Goal: Task Accomplishment & Management: Use online tool/utility

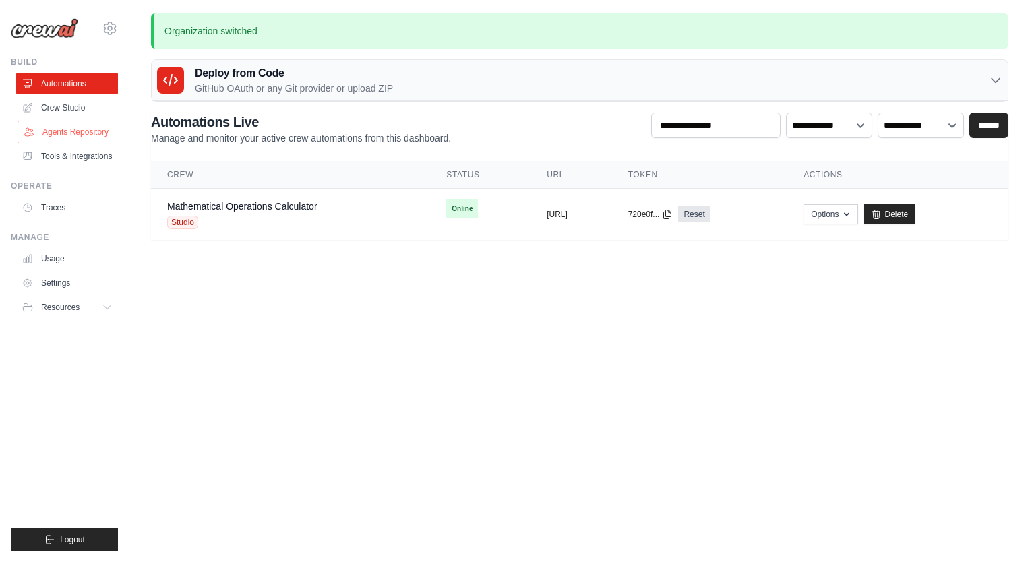
click at [54, 135] on link "Agents Repository" at bounding box center [69, 132] width 102 height 22
click at [59, 112] on link "Crew Studio" at bounding box center [69, 108] width 102 height 22
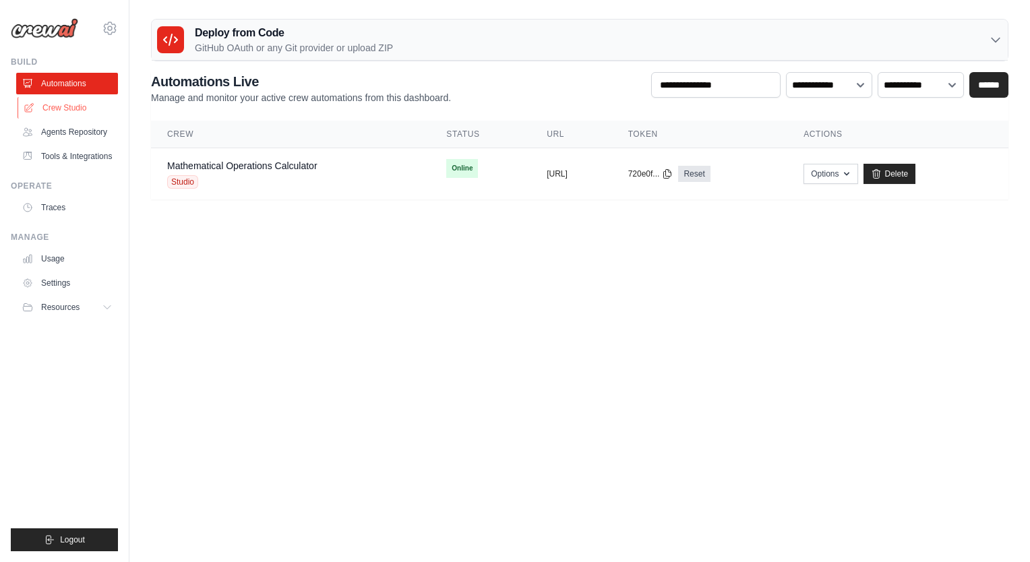
click at [57, 100] on link "Crew Studio" at bounding box center [69, 108] width 102 height 22
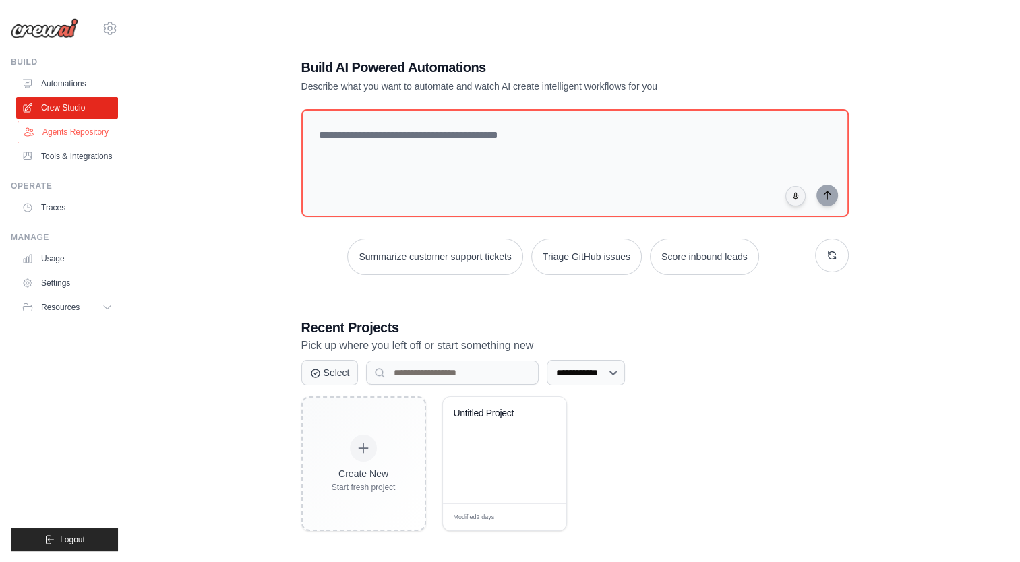
click at [71, 134] on link "Agents Repository" at bounding box center [69, 132] width 102 height 22
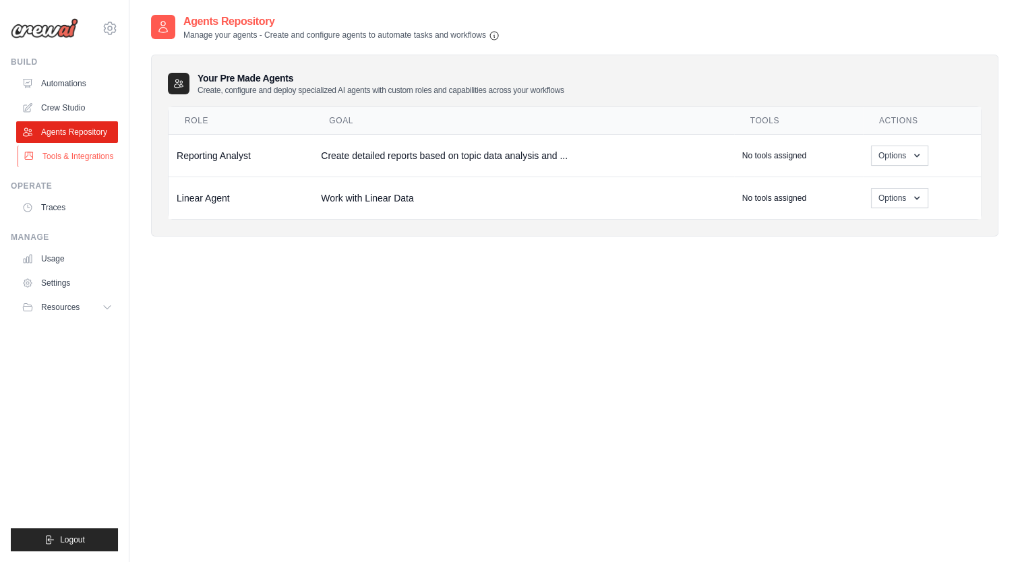
click at [73, 154] on link "Tools & Integrations" at bounding box center [69, 157] width 102 height 22
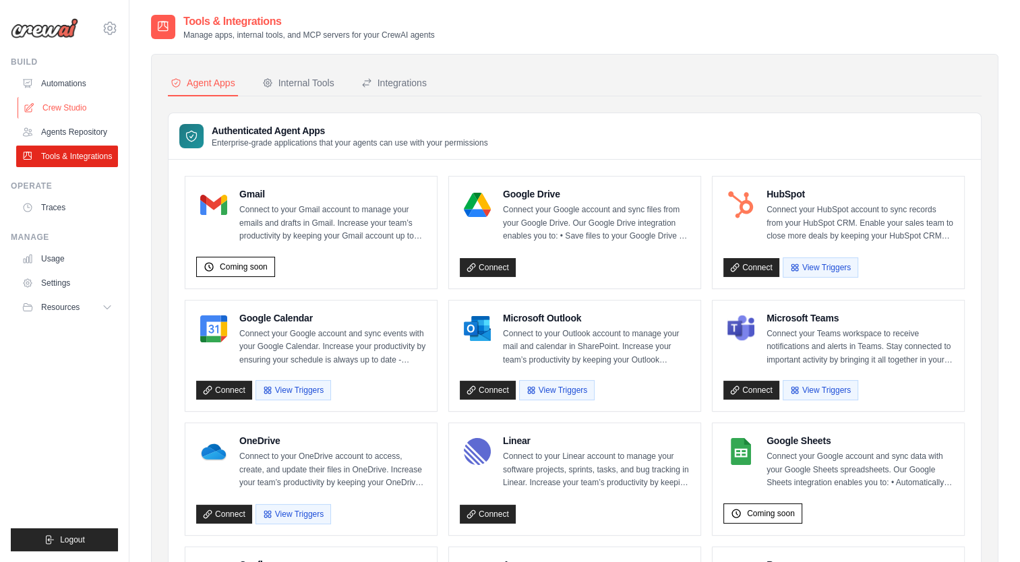
click at [80, 104] on link "Crew Studio" at bounding box center [69, 108] width 102 height 22
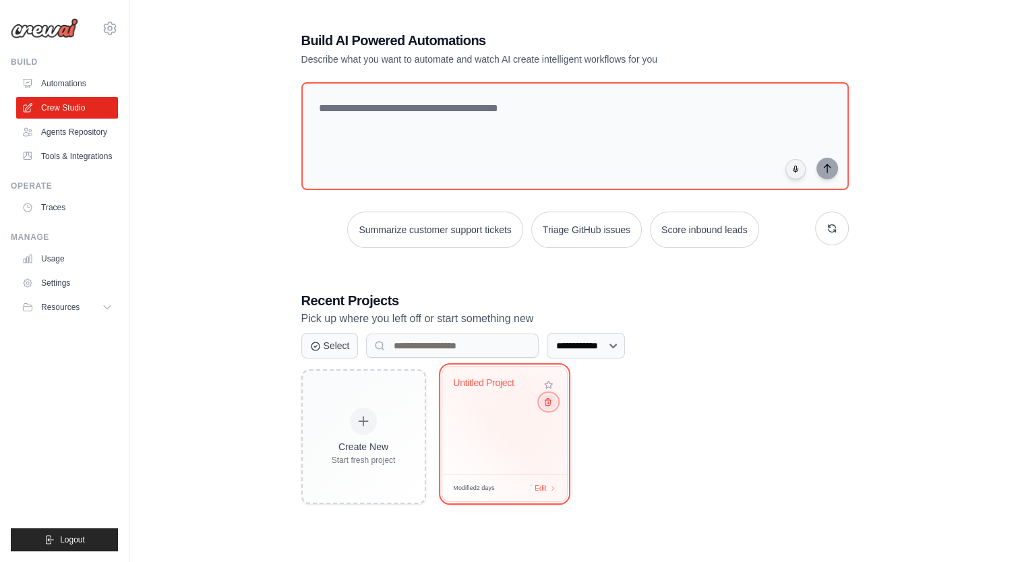
click at [545, 403] on icon at bounding box center [546, 402] width 9 height 9
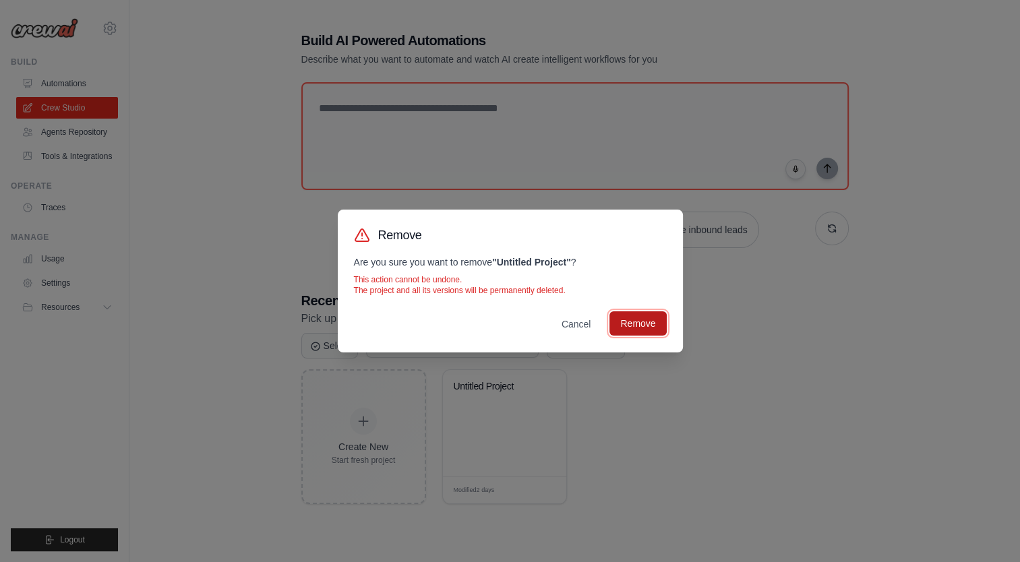
click at [664, 317] on button "Remove" at bounding box center [637, 323] width 57 height 24
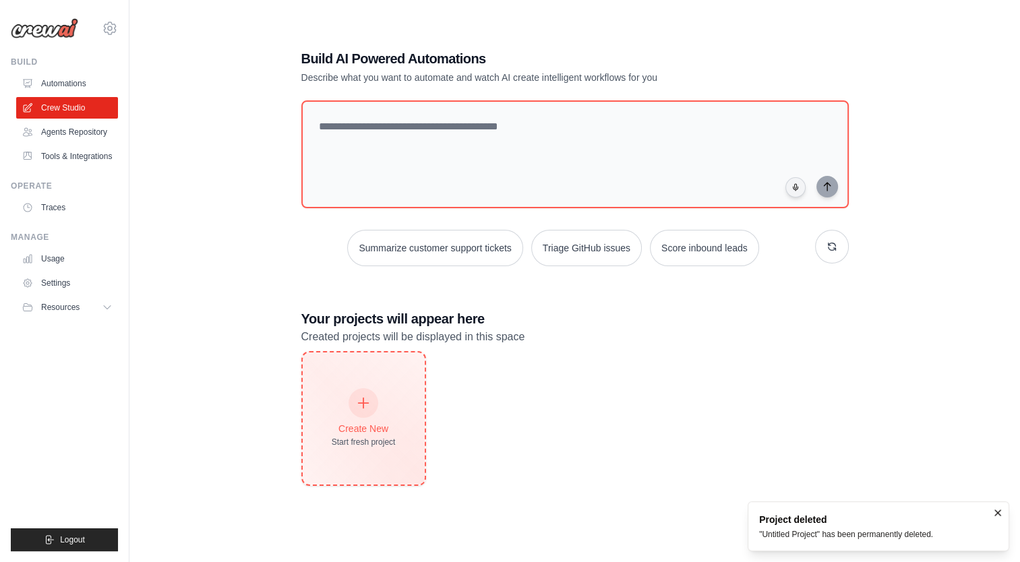
click at [353, 435] on div "Create New Start fresh project" at bounding box center [364, 419] width 64 height 58
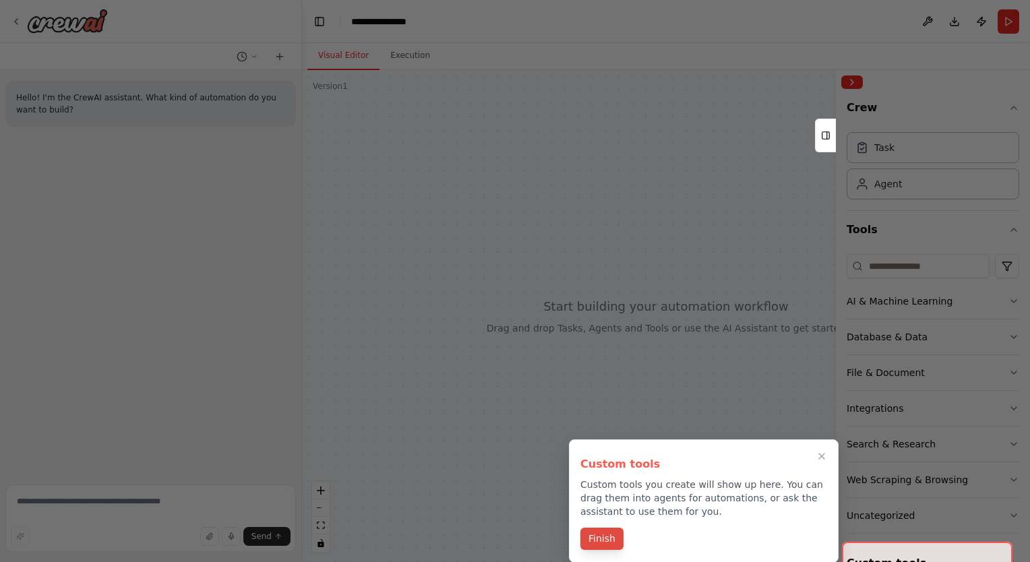
click at [597, 542] on button "Finish" at bounding box center [601, 539] width 43 height 22
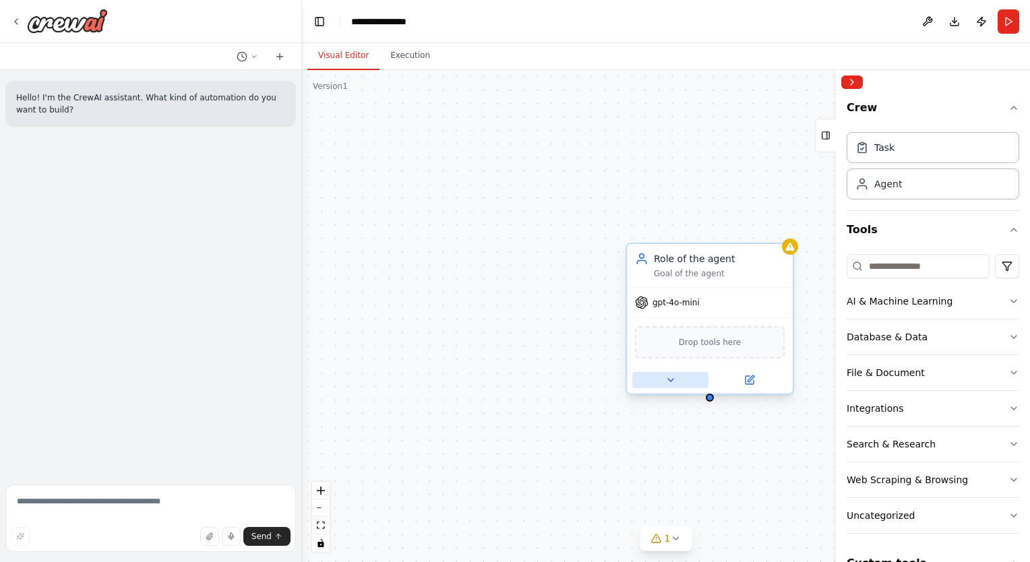
click at [677, 383] on button at bounding box center [670, 380] width 76 height 16
click at [932, 346] on button "Database & Data" at bounding box center [932, 336] width 173 height 35
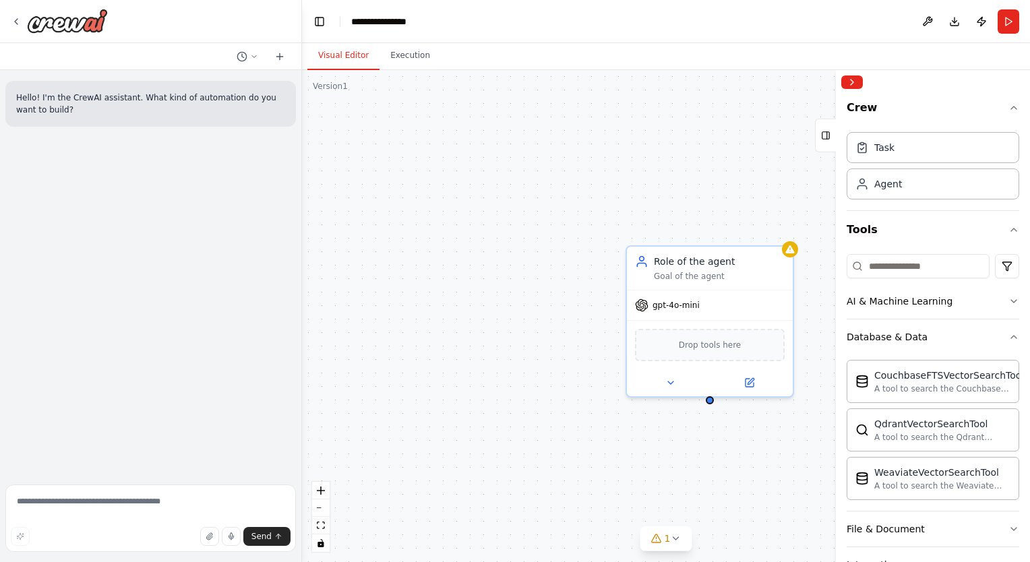
click at [433, 230] on div "Role of the agent Goal of the agent gpt-4o-mini Drop tools here" at bounding box center [666, 316] width 728 height 492
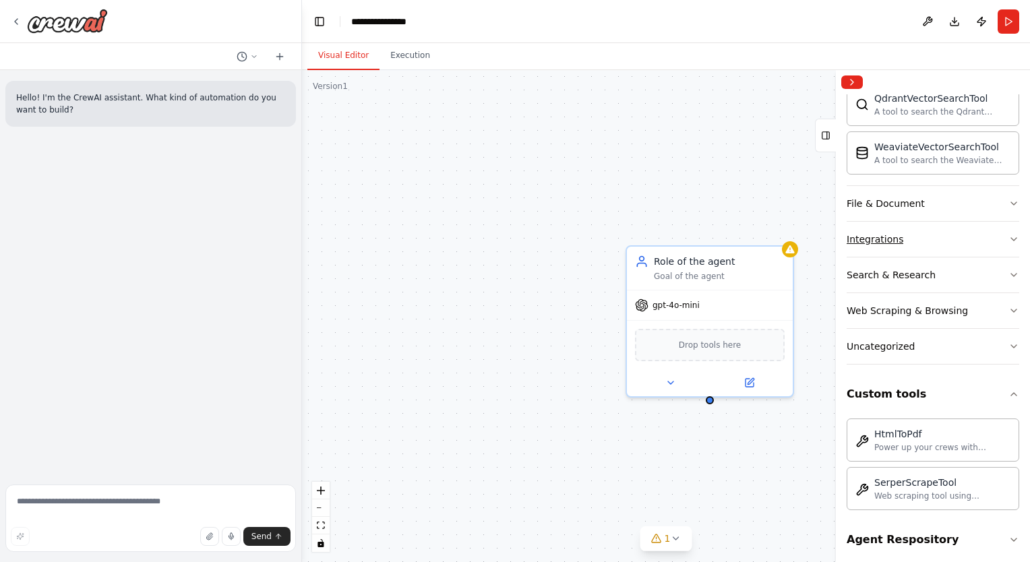
scroll to position [330, 0]
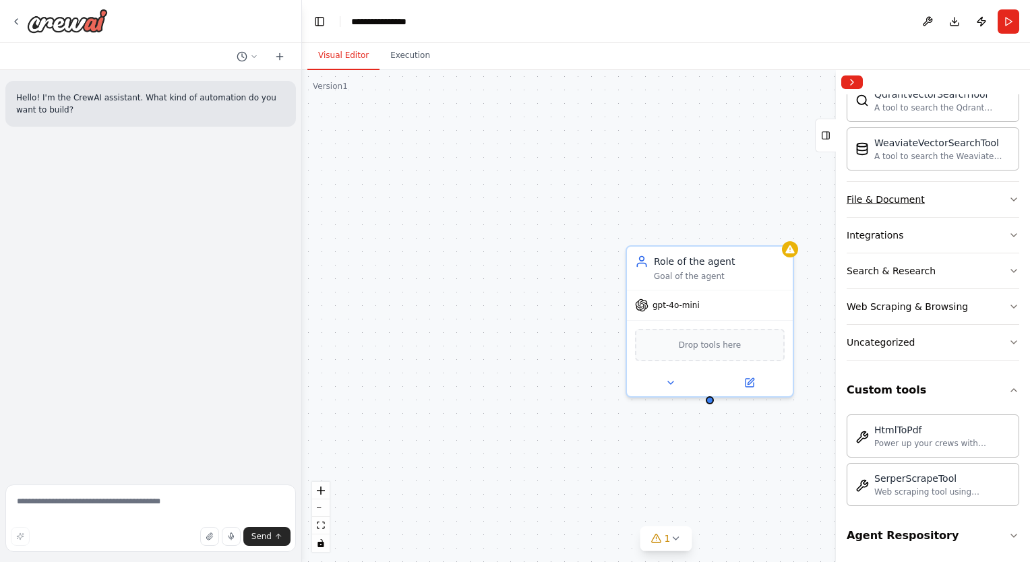
click at [950, 188] on button "File & Document" at bounding box center [932, 199] width 173 height 35
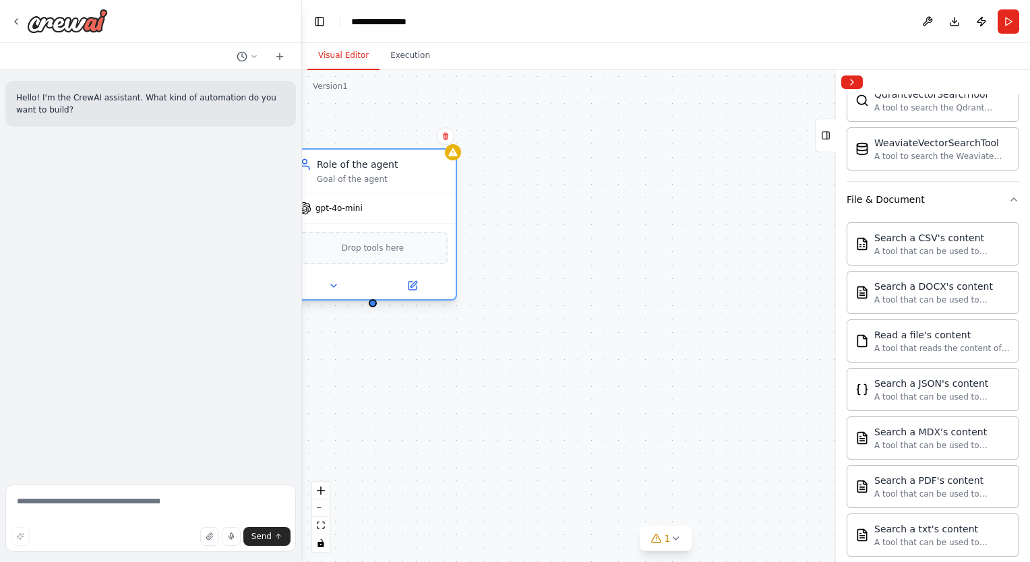
drag, startPoint x: 718, startPoint y: 319, endPoint x: 364, endPoint y: 222, distance: 367.3
click at [364, 223] on div "Drop tools here" at bounding box center [373, 247] width 166 height 49
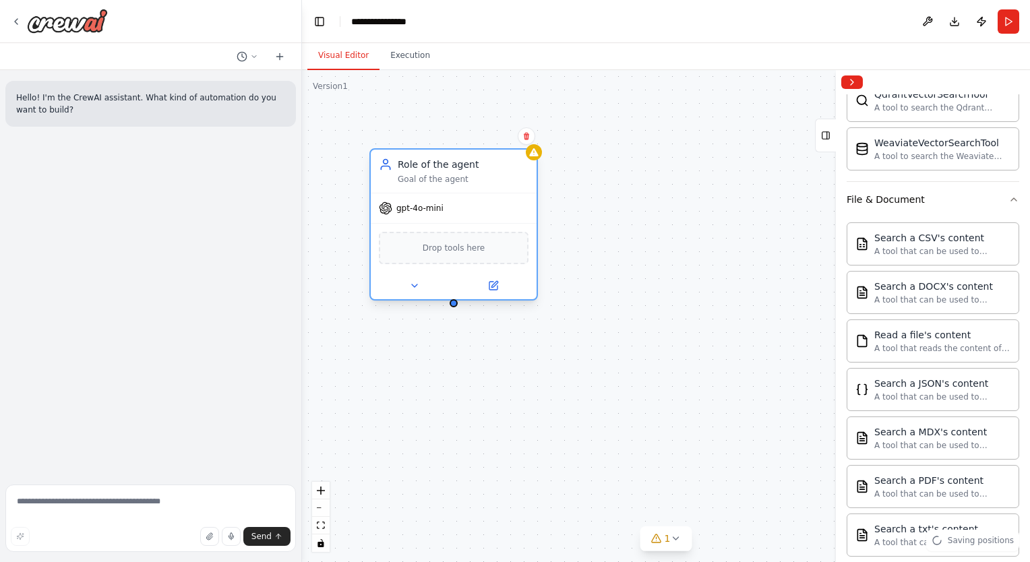
drag, startPoint x: 364, startPoint y: 222, endPoint x: 446, endPoint y: 228, distance: 82.4
click at [446, 228] on div "Drop tools here" at bounding box center [454, 247] width 166 height 49
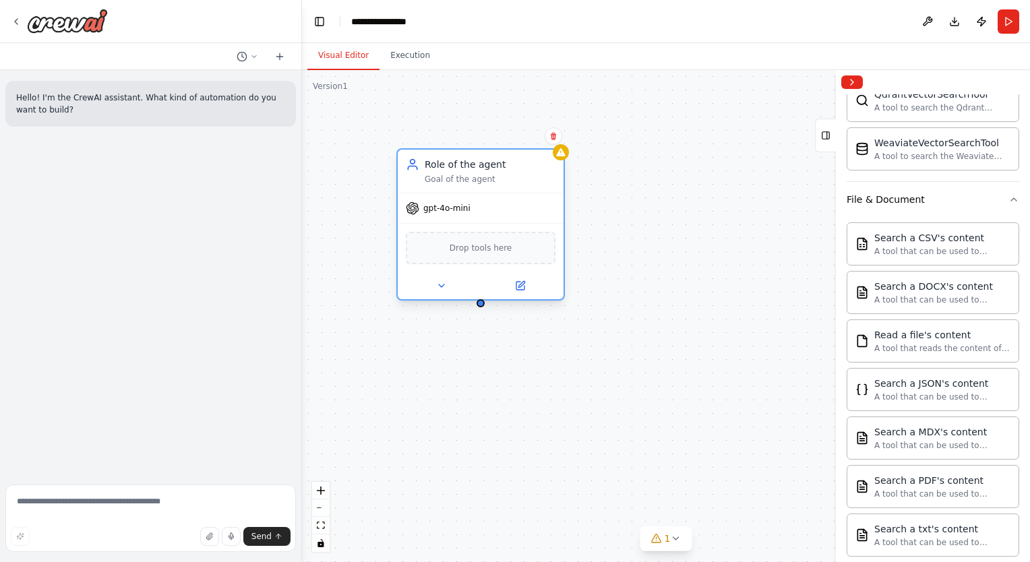
drag, startPoint x: 460, startPoint y: 202, endPoint x: 487, endPoint y: 195, distance: 27.1
click at [487, 195] on div "gpt-4o-mini" at bounding box center [481, 208] width 166 height 30
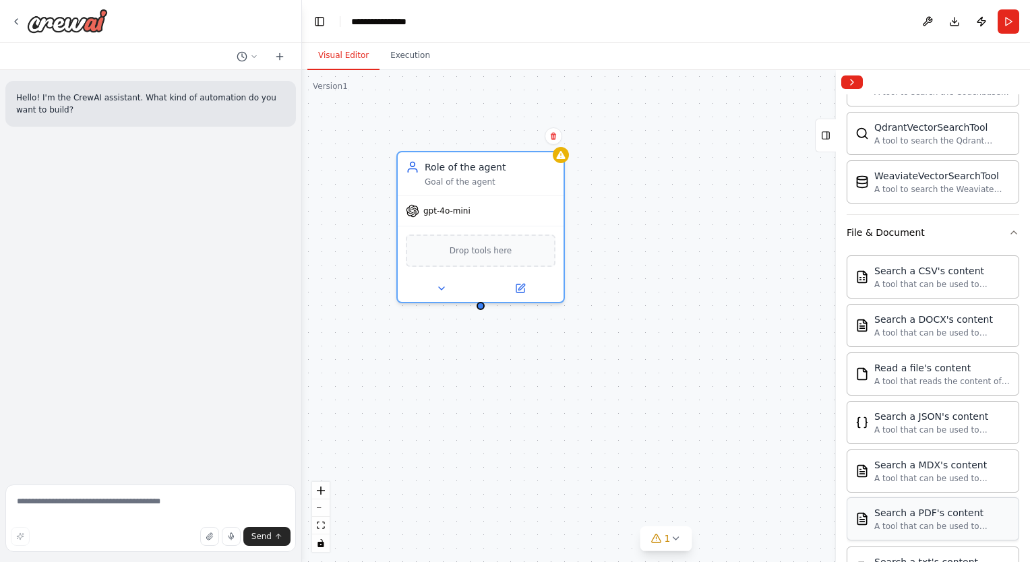
scroll to position [294, 0]
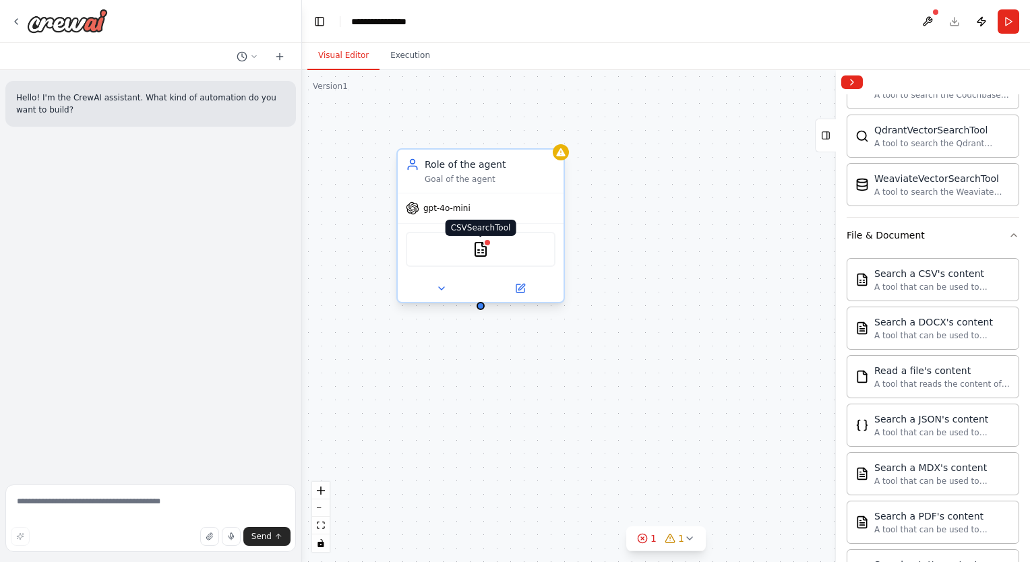
click at [486, 248] on img at bounding box center [480, 249] width 16 height 16
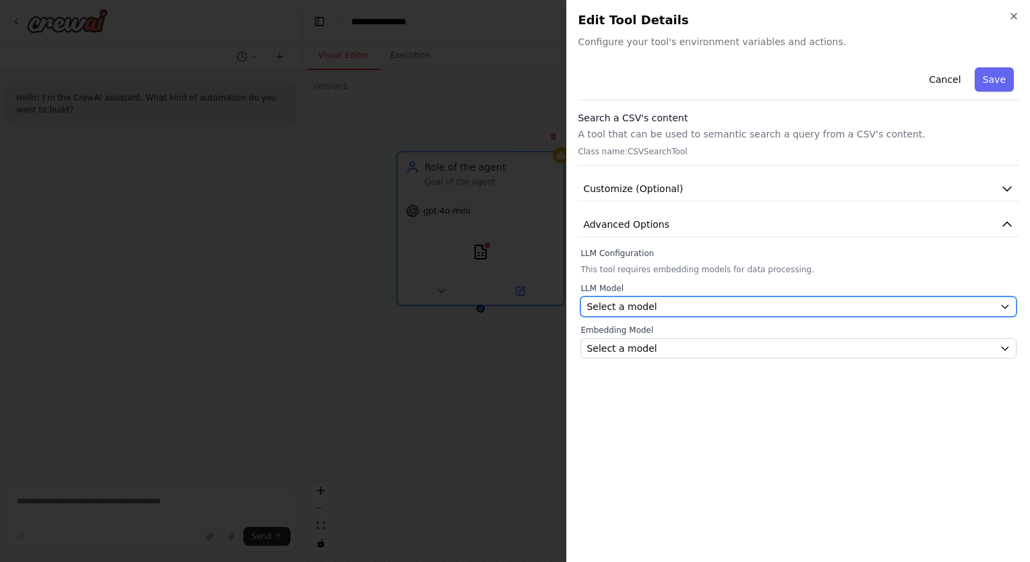
click at [671, 298] on button "Select a model" at bounding box center [798, 307] width 436 height 20
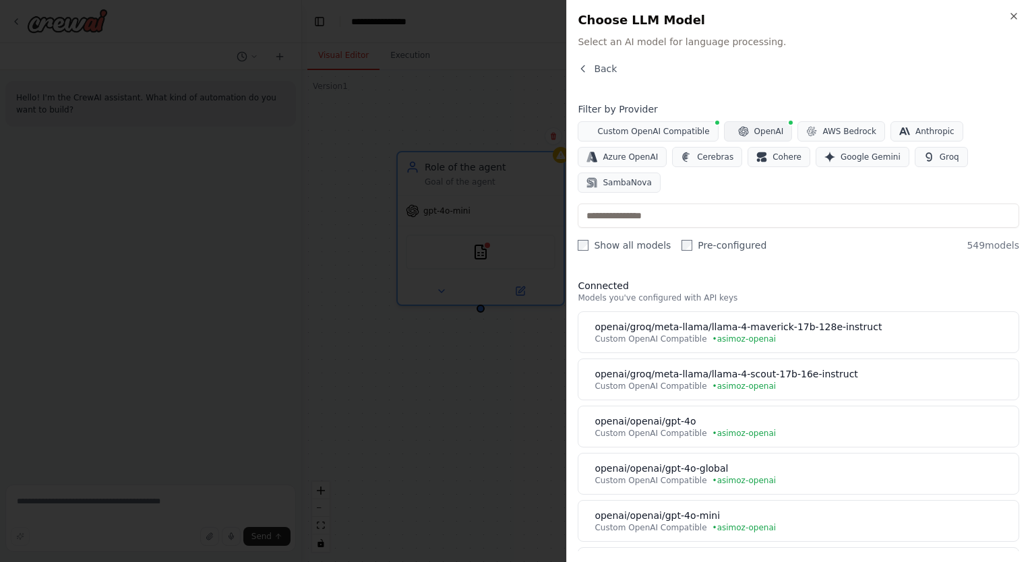
click at [724, 131] on button "OpenAI" at bounding box center [758, 131] width 69 height 20
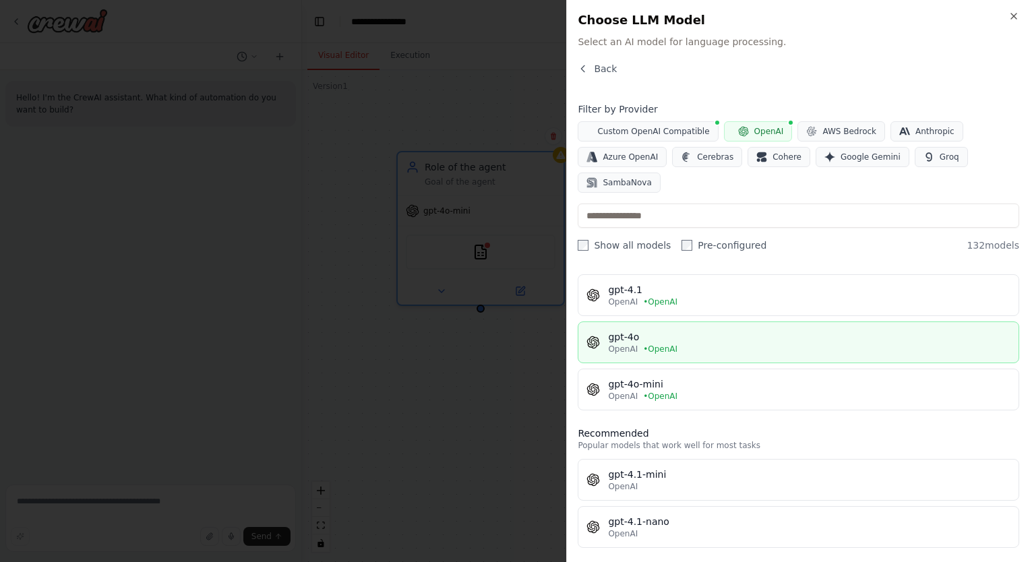
scroll to position [38, 0]
click at [660, 345] on span "• OpenAI" at bounding box center [660, 348] width 34 height 11
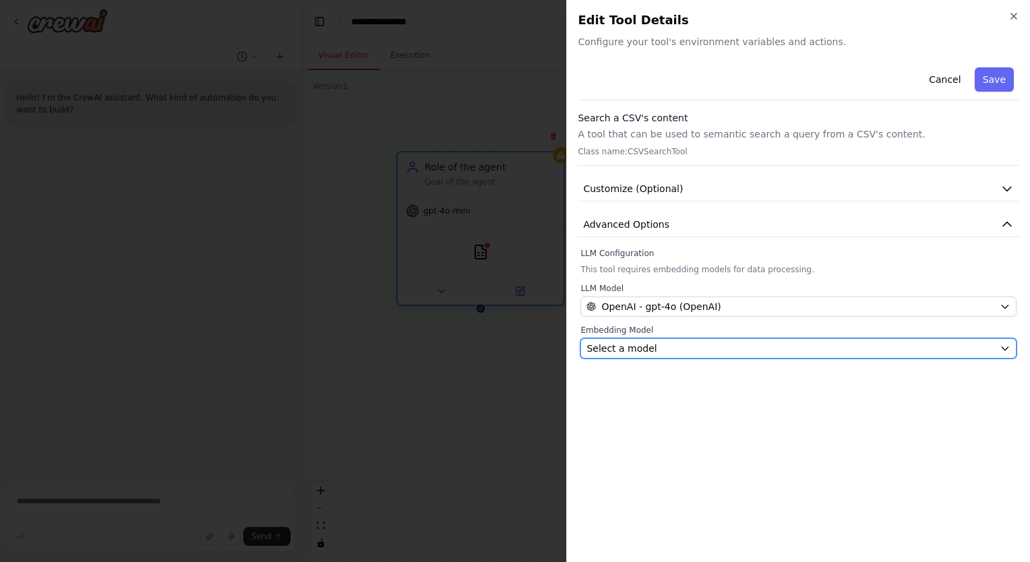
click at [652, 344] on div "Select a model" at bounding box center [790, 348] width 408 height 13
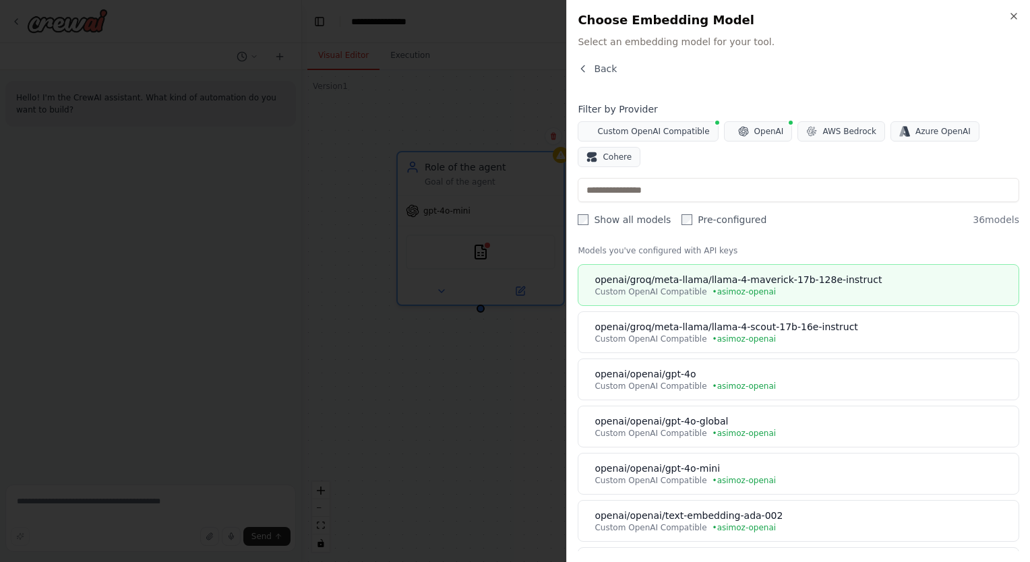
scroll to position [0, 0]
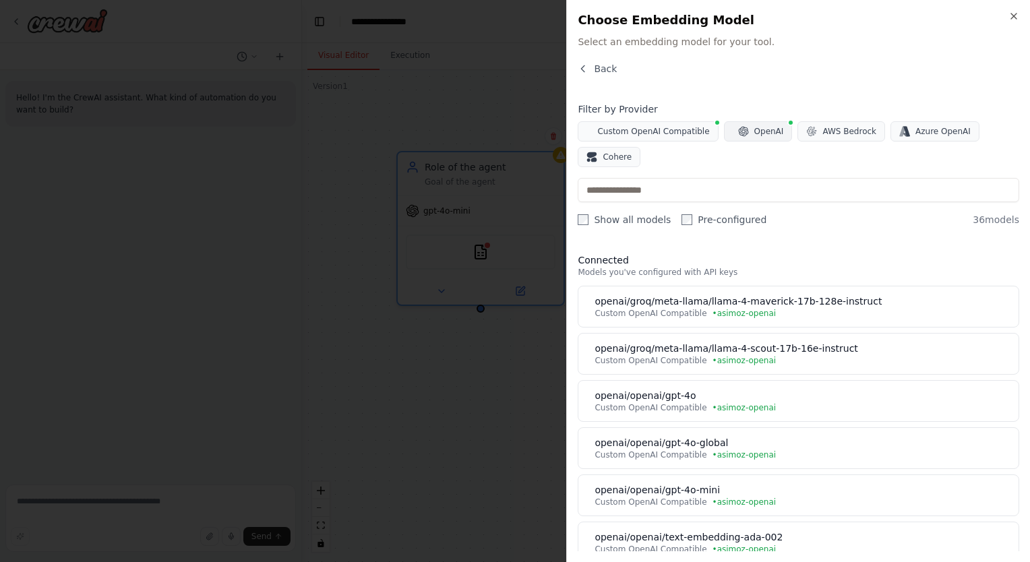
click at [754, 131] on span "OpenAI" at bounding box center [769, 131] width 30 height 11
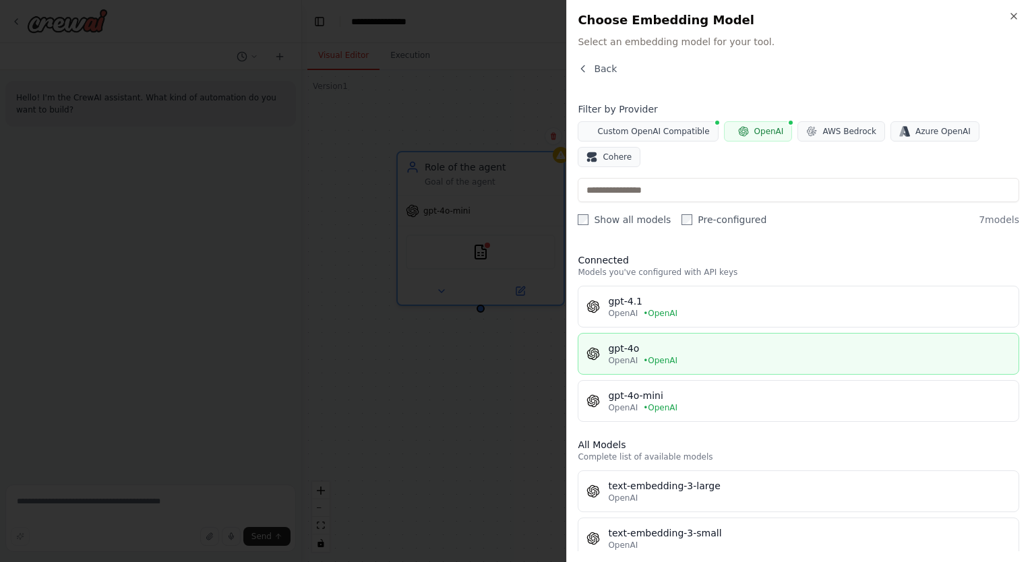
click at [655, 355] on span "• OpenAI" at bounding box center [660, 360] width 34 height 11
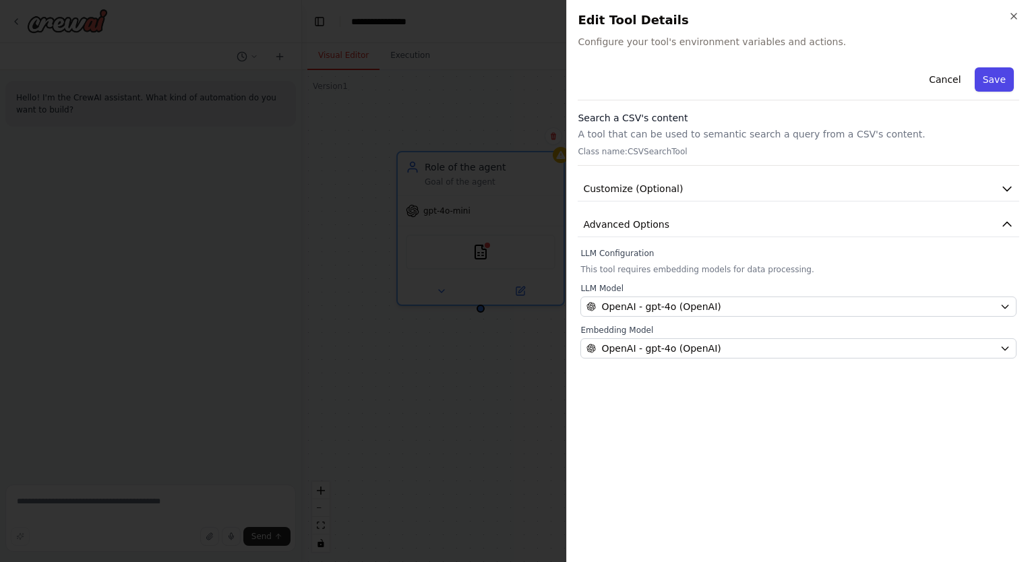
click at [989, 82] on button "Save" at bounding box center [993, 79] width 39 height 24
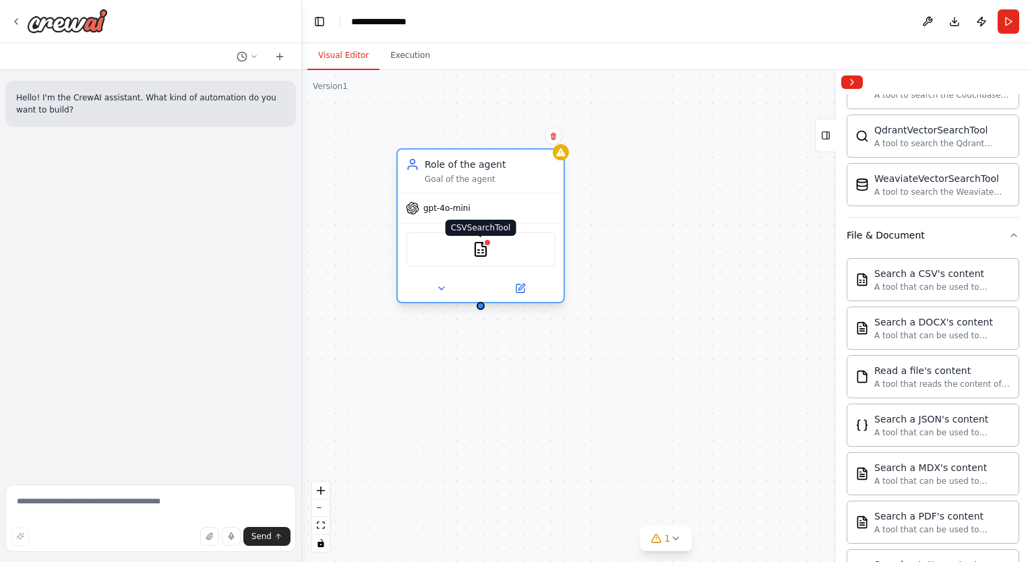
click at [472, 249] on img at bounding box center [480, 249] width 16 height 16
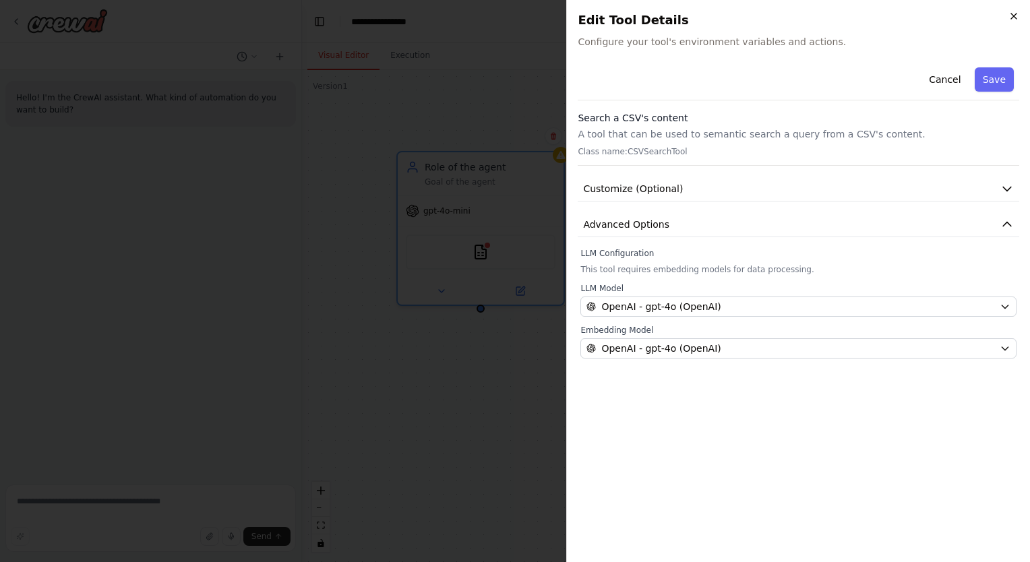
click at [1011, 18] on icon "button" at bounding box center [1013, 15] width 5 height 5
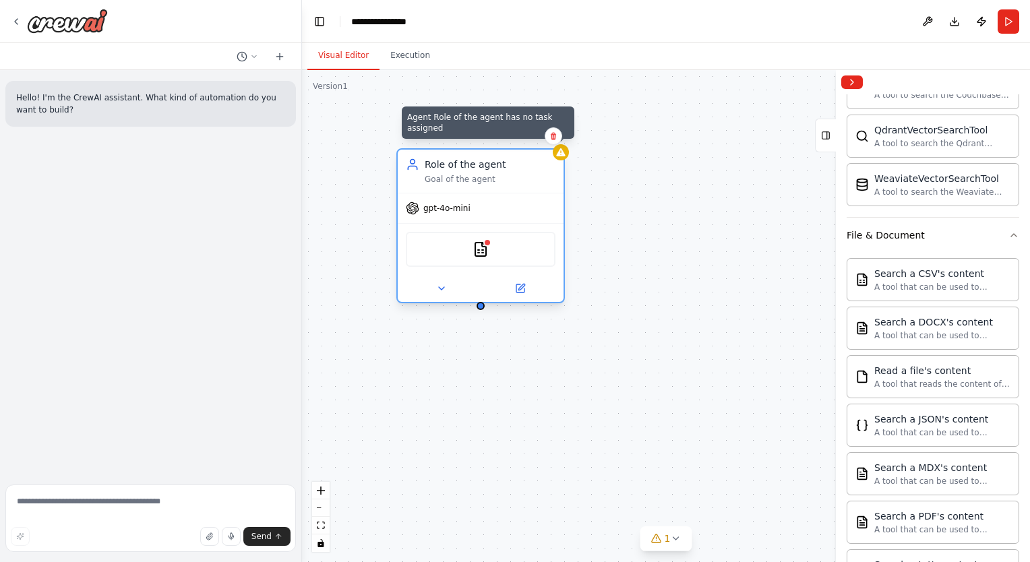
click at [567, 152] on div at bounding box center [561, 152] width 16 height 16
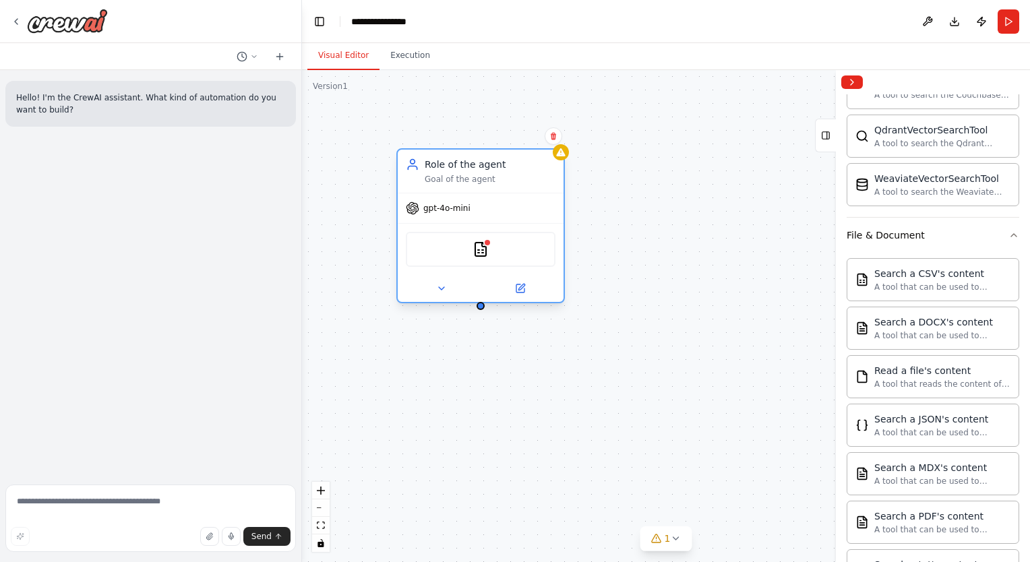
click at [490, 195] on div "gpt-4o-mini" at bounding box center [481, 208] width 166 height 30
click at [474, 252] on img at bounding box center [480, 249] width 16 height 16
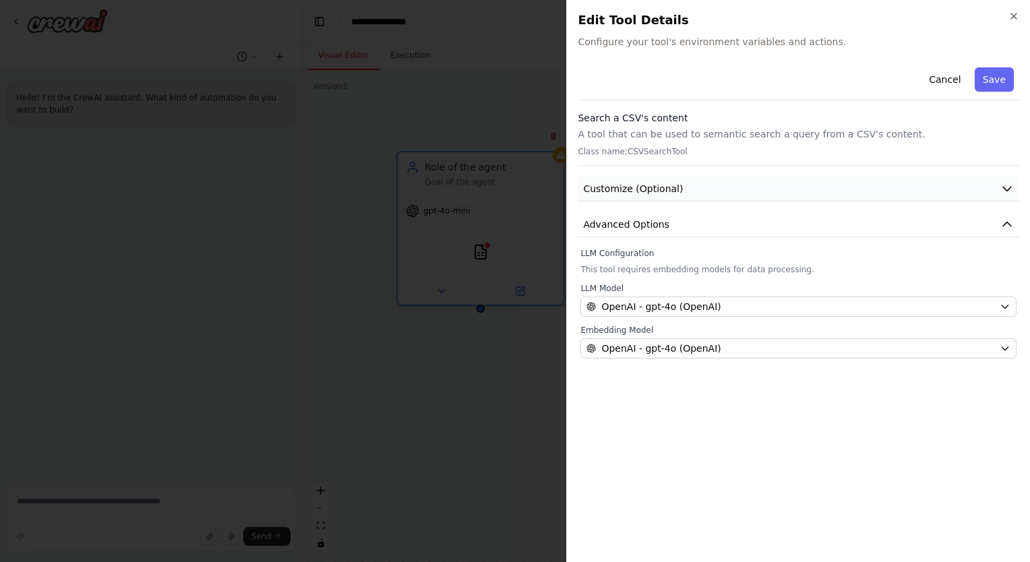
click at [669, 191] on span "Customize (Optional)" at bounding box center [633, 188] width 100 height 13
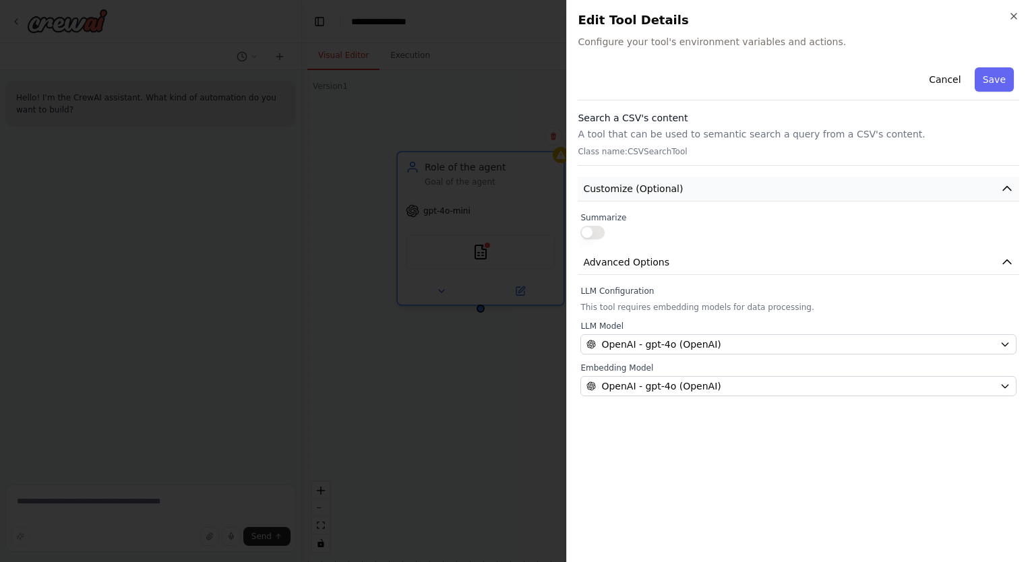
click at [669, 191] on span "Customize (Optional)" at bounding box center [633, 188] width 100 height 13
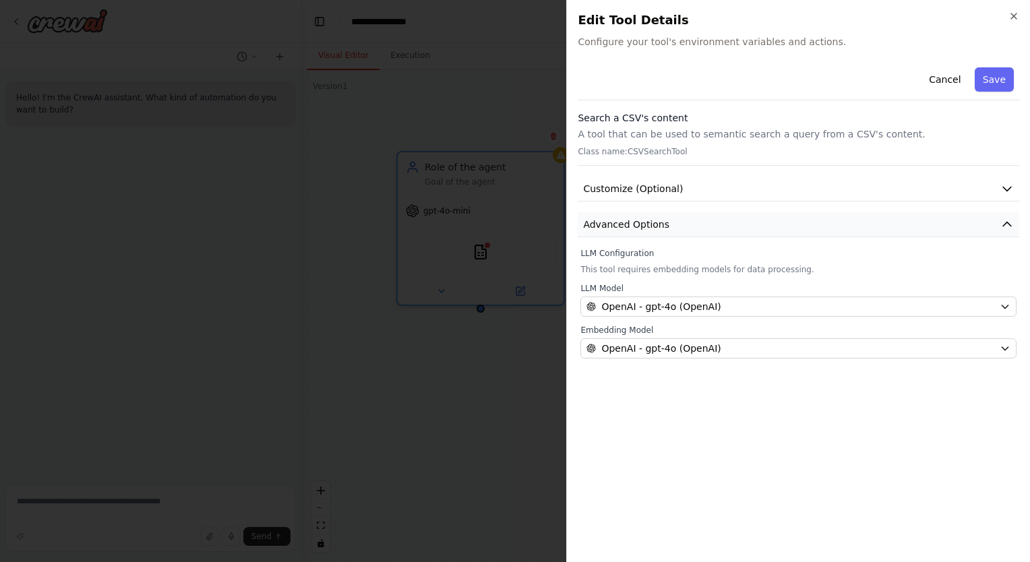
click at [653, 222] on span "Advanced Options" at bounding box center [626, 224] width 86 height 13
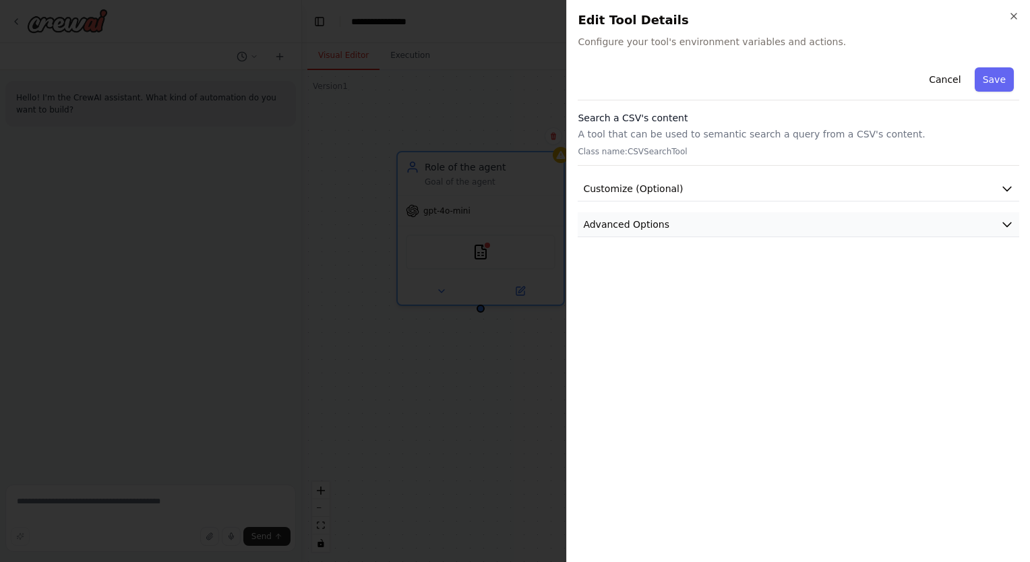
click at [653, 222] on span "Advanced Options" at bounding box center [626, 224] width 86 height 13
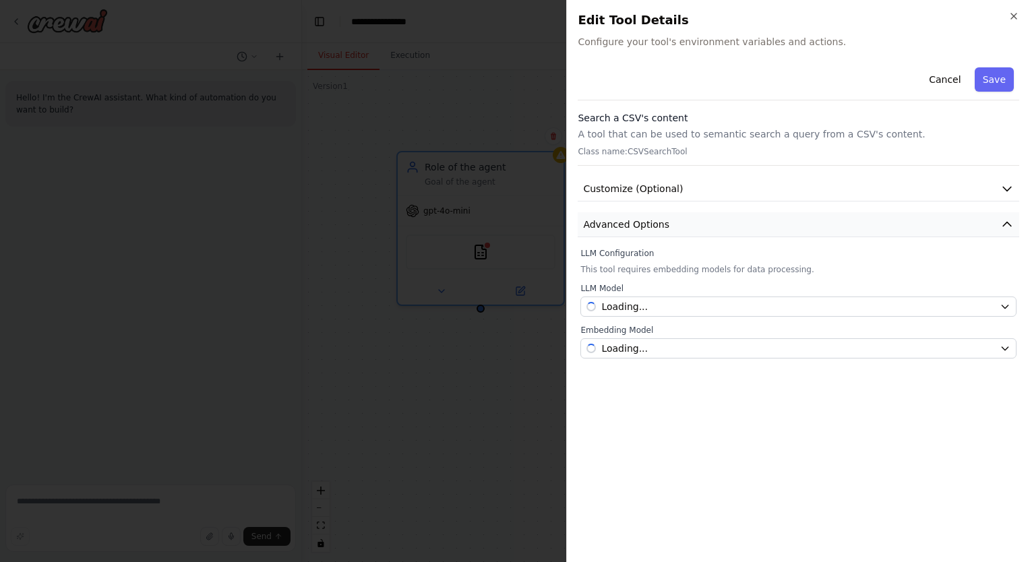
click at [653, 222] on span "Advanced Options" at bounding box center [626, 224] width 86 height 13
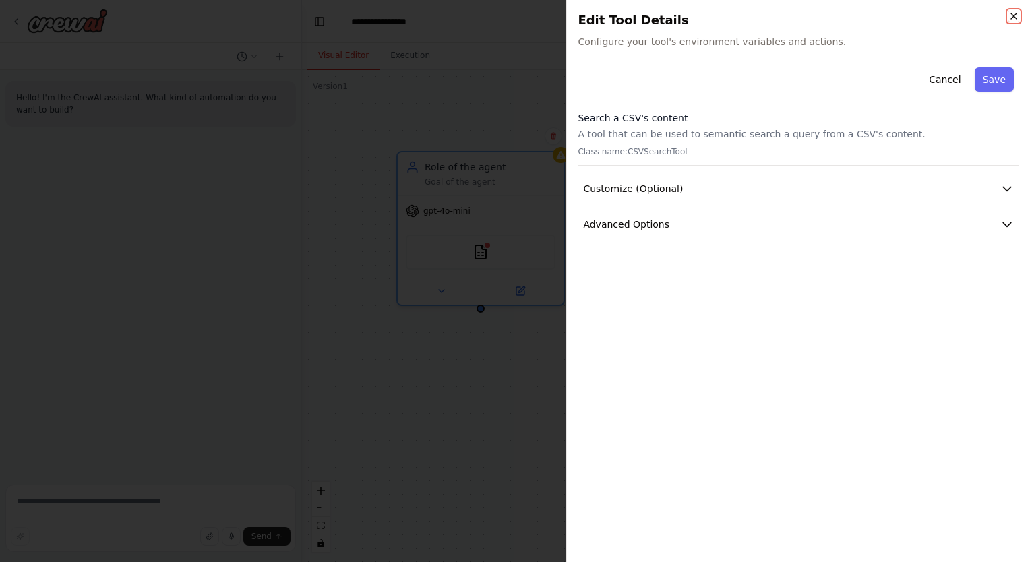
click at [1008, 15] on icon "button" at bounding box center [1013, 16] width 11 height 11
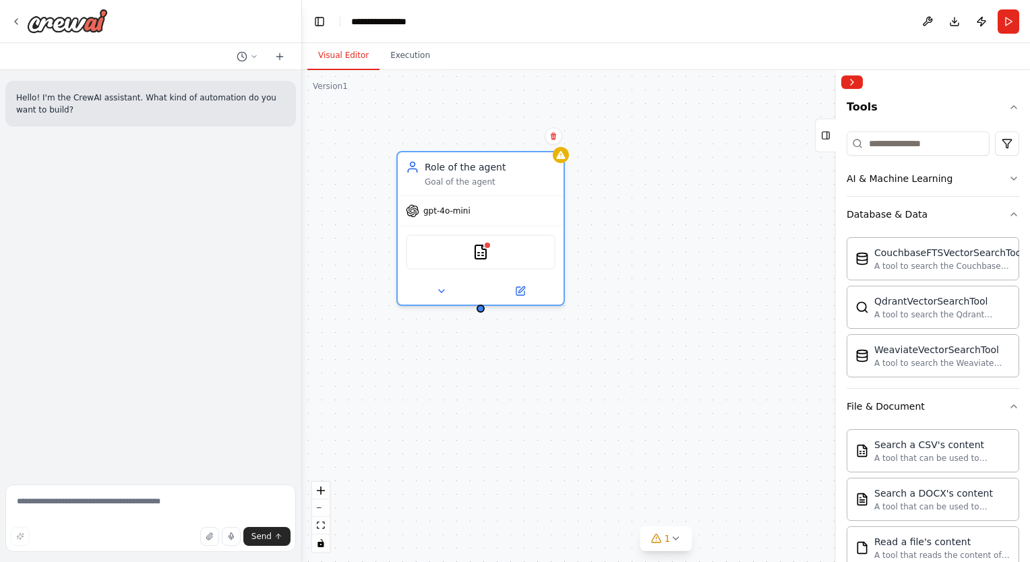
scroll to position [121, 0]
click at [917, 222] on button "Database & Data" at bounding box center [932, 215] width 173 height 35
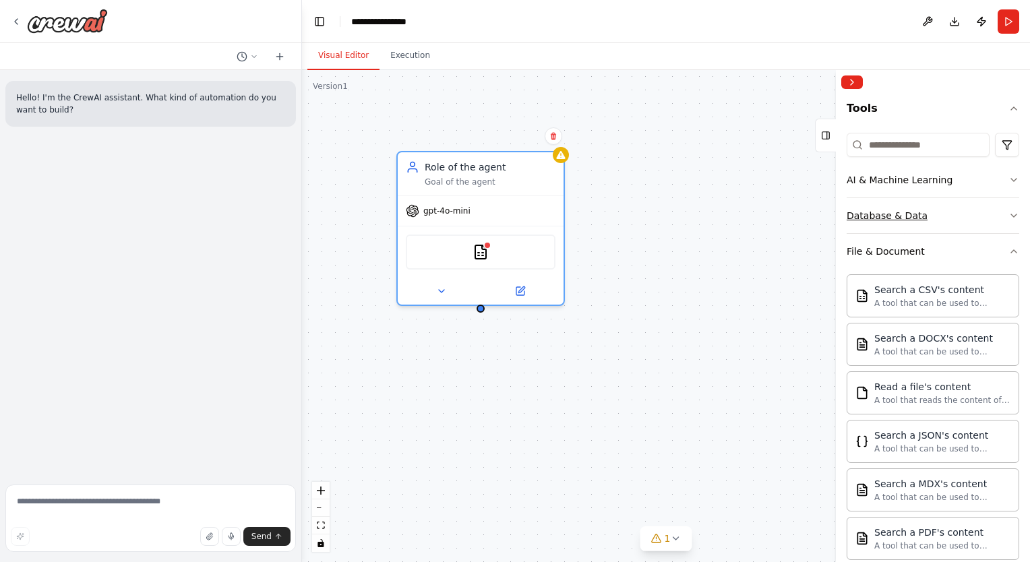
click at [917, 222] on button "Database & Data" at bounding box center [932, 215] width 173 height 35
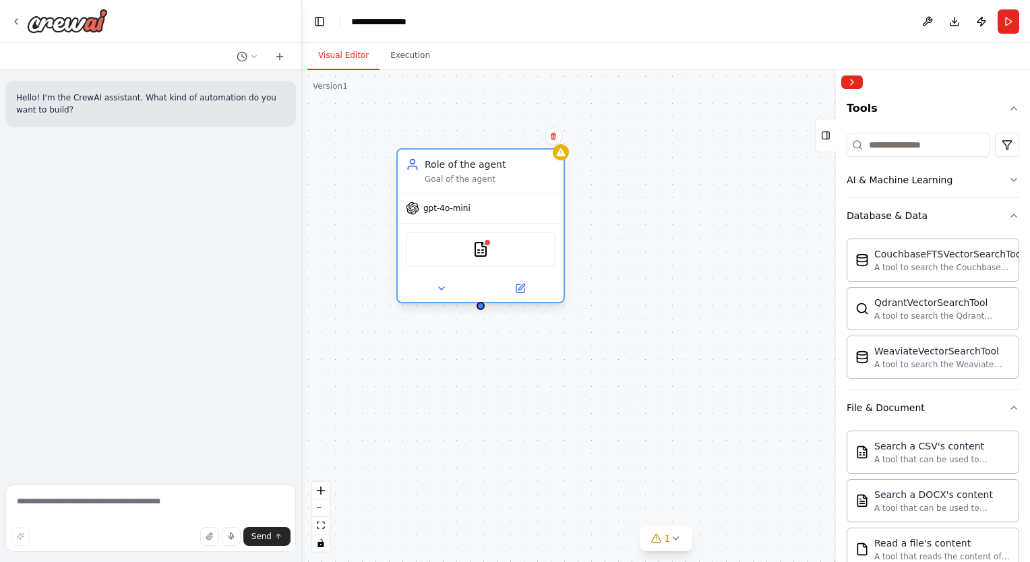
click at [515, 296] on div at bounding box center [481, 288] width 166 height 27
click at [518, 285] on icon at bounding box center [520, 288] width 8 height 8
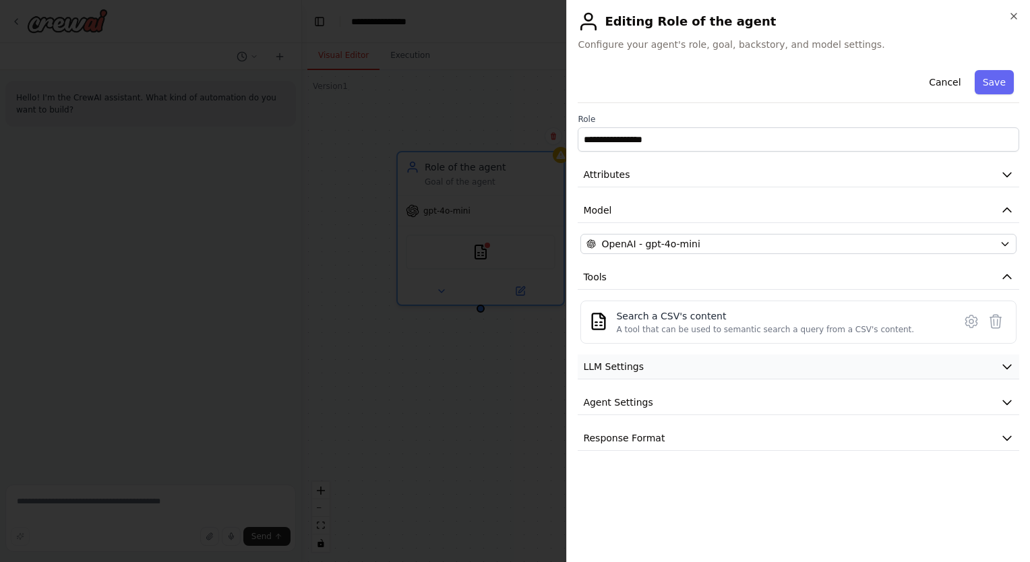
click at [790, 365] on button "LLM Settings" at bounding box center [798, 366] width 441 height 25
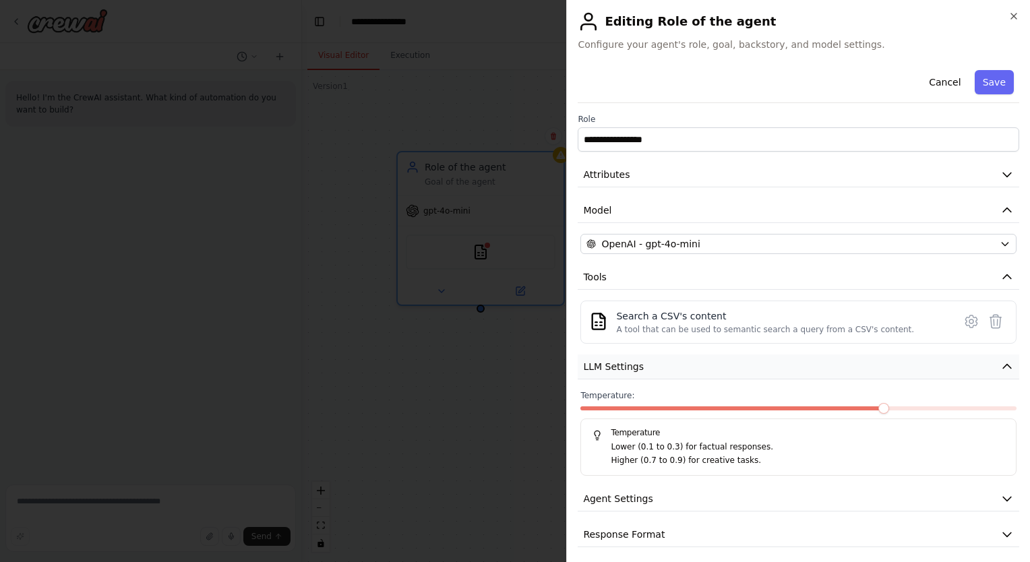
click at [790, 365] on button "LLM Settings" at bounding box center [798, 366] width 441 height 25
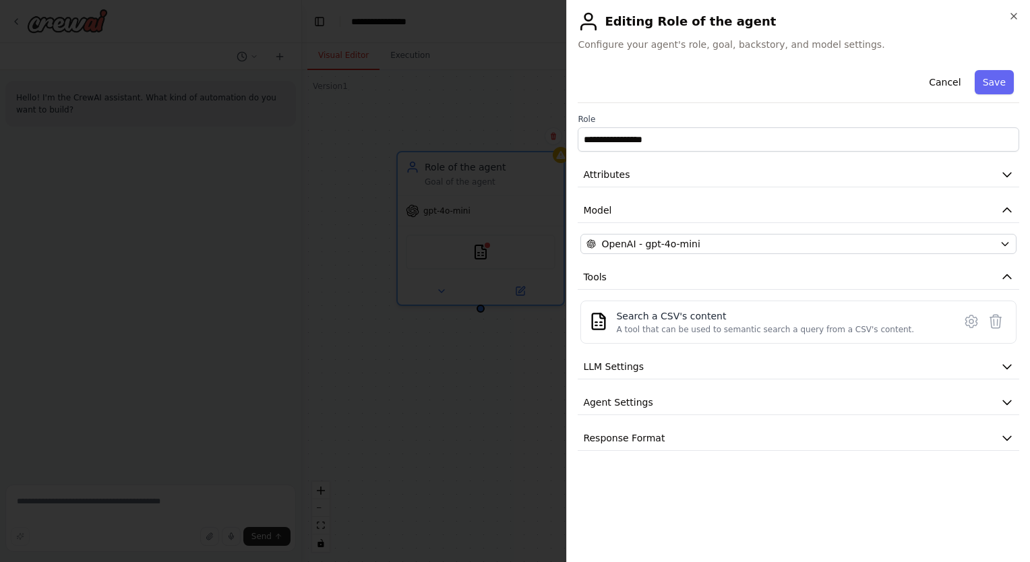
click at [737, 387] on div "**********" at bounding box center [798, 258] width 441 height 386
click at [739, 387] on div "**********" at bounding box center [798, 258] width 441 height 386
click at [754, 405] on button "Agent Settings" at bounding box center [798, 402] width 441 height 25
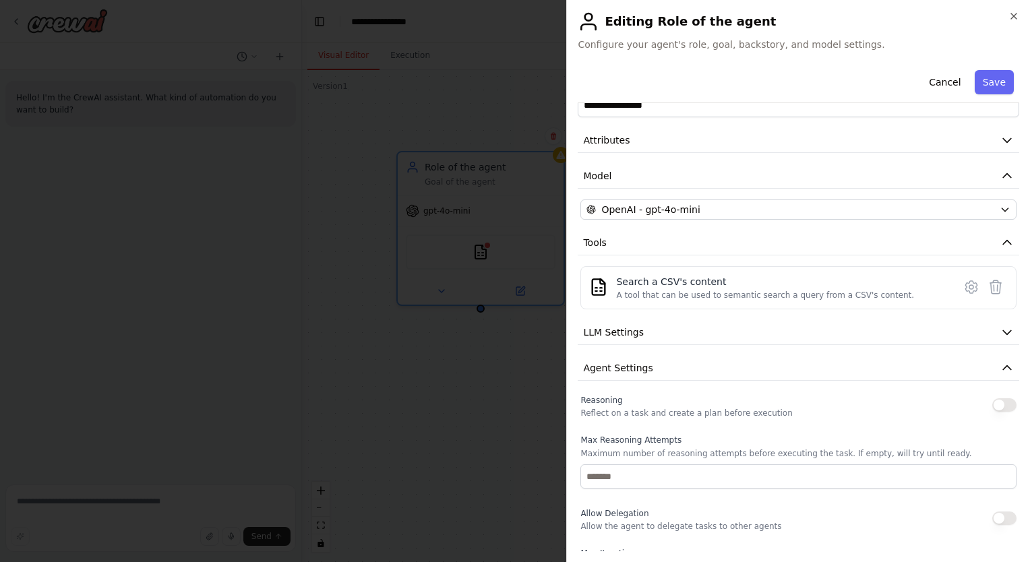
scroll to position [0, 0]
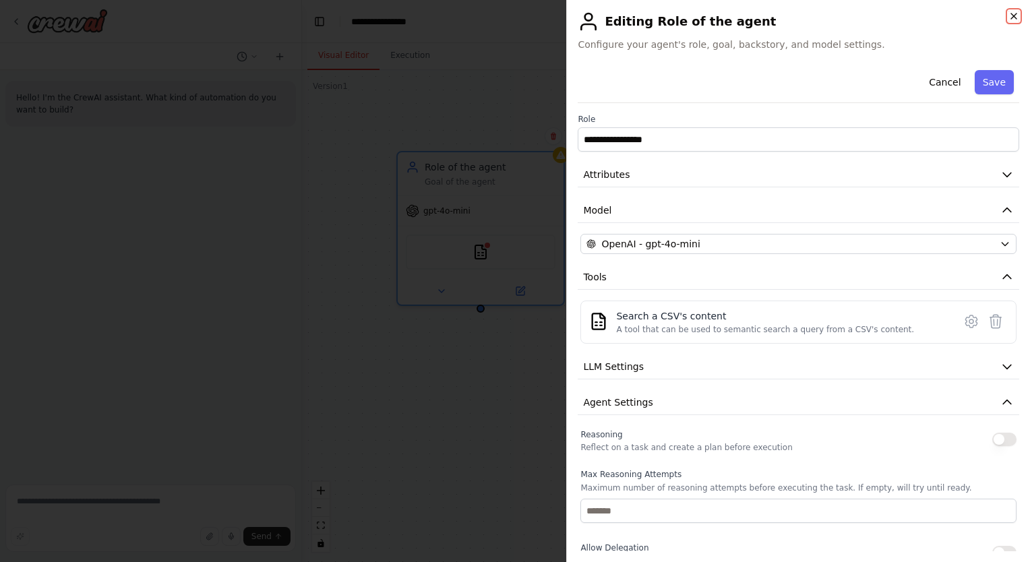
click at [1016, 16] on icon "button" at bounding box center [1013, 16] width 11 height 11
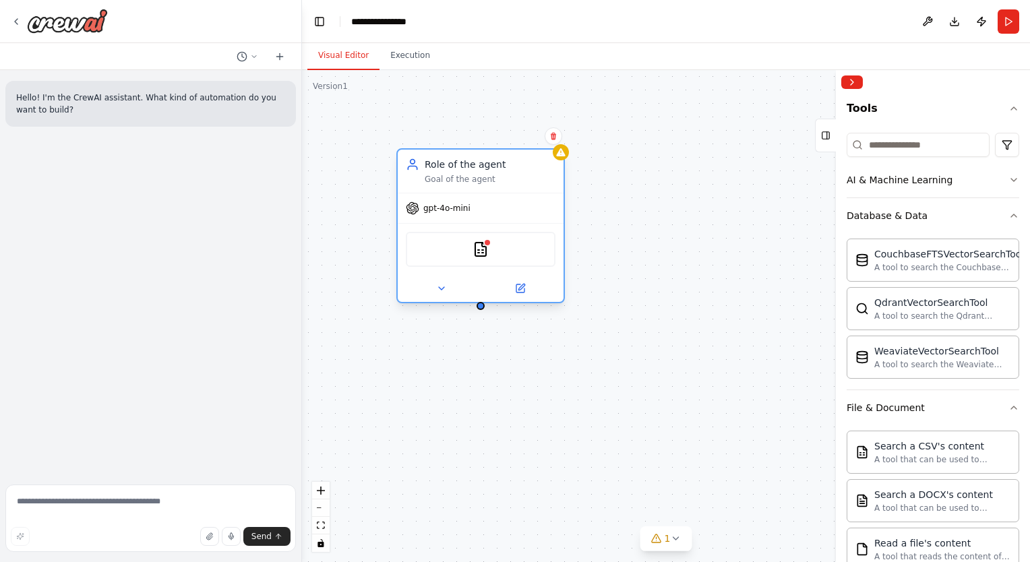
click at [496, 249] on div "CSVSearchTool" at bounding box center [481, 249] width 150 height 35
click at [466, 253] on div "CSVSearchTool" at bounding box center [481, 249] width 150 height 35
click at [483, 249] on img at bounding box center [480, 249] width 16 height 16
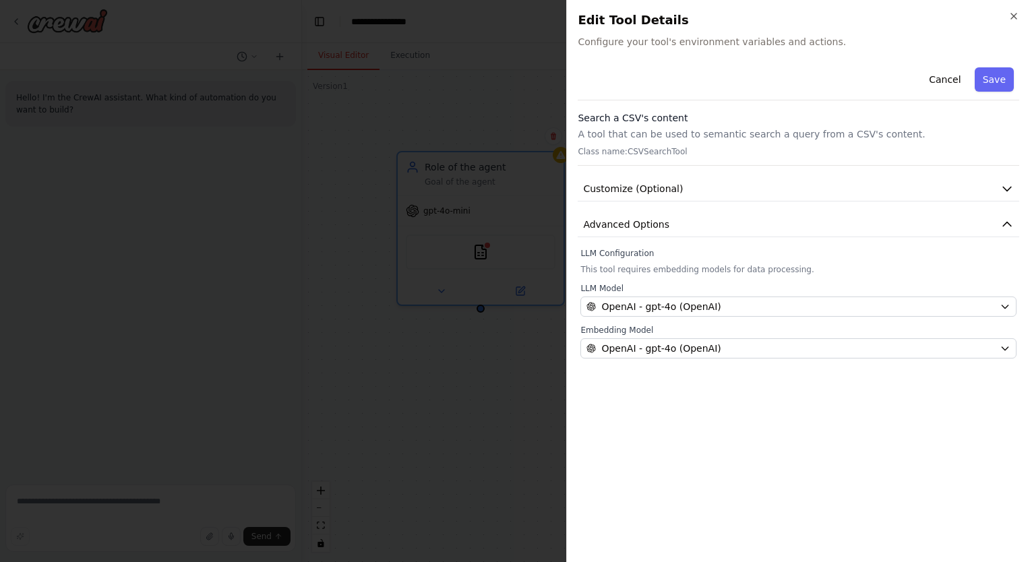
click at [1007, 17] on h2 "Edit Tool Details" at bounding box center [798, 20] width 441 height 19
click at [1012, 18] on icon "button" at bounding box center [1013, 15] width 5 height 5
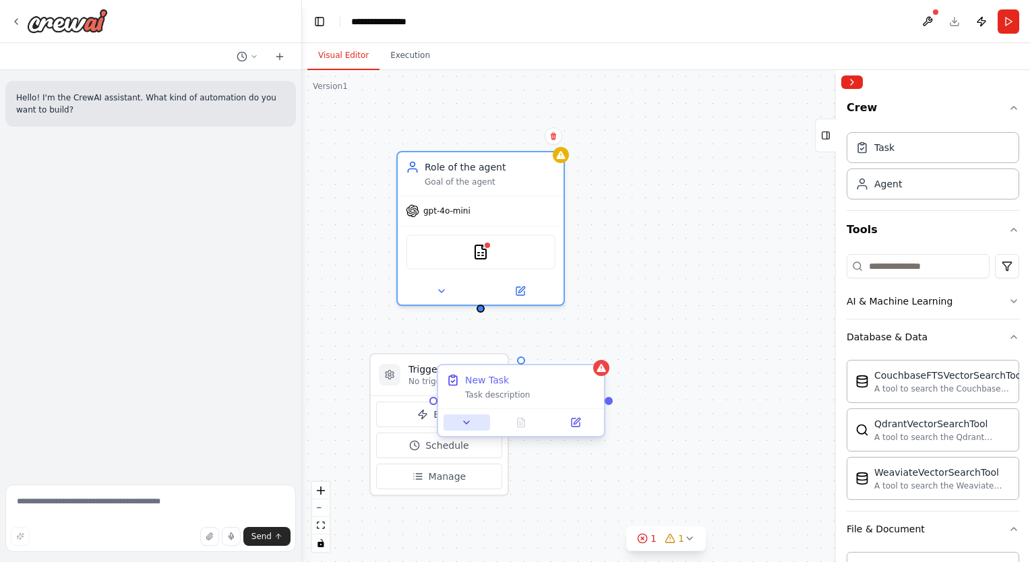
click at [461, 418] on icon at bounding box center [466, 422] width 11 height 11
click at [509, 375] on div "New Task" at bounding box center [530, 379] width 131 height 13
click at [400, 367] on div "Triggers No triggers configured" at bounding box center [439, 374] width 137 height 41
click at [592, 376] on div "New Task" at bounding box center [530, 379] width 131 height 13
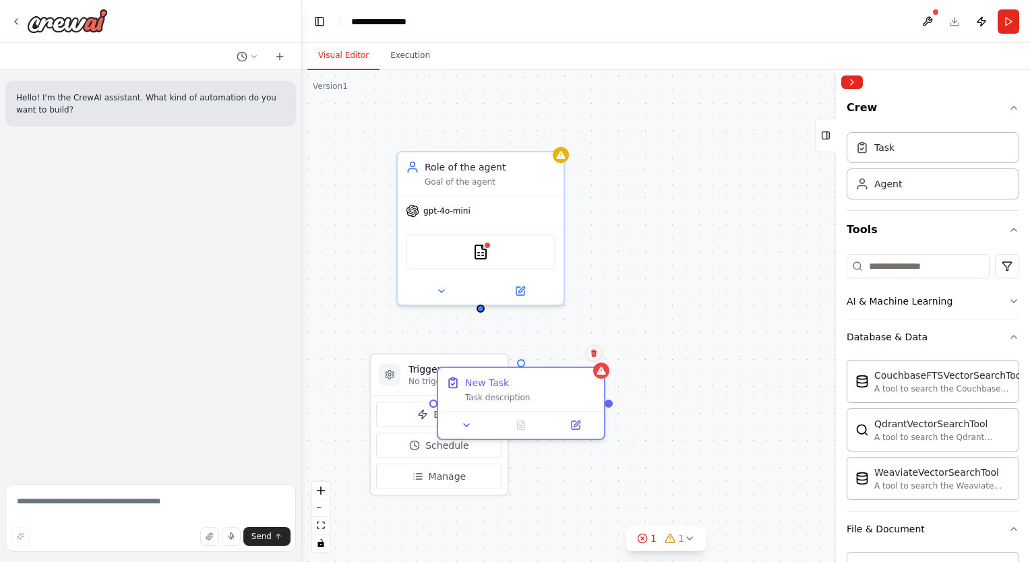
click at [593, 359] on button at bounding box center [594, 353] width 18 height 18
click at [543, 354] on button "Confirm" at bounding box center [556, 353] width 48 height 16
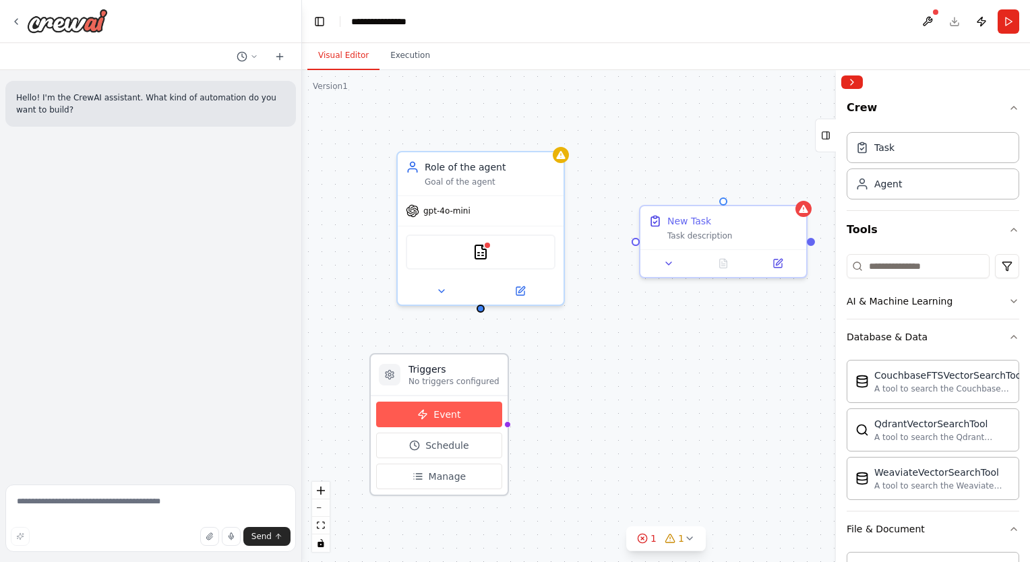
click at [437, 408] on span "Event" at bounding box center [446, 414] width 27 height 13
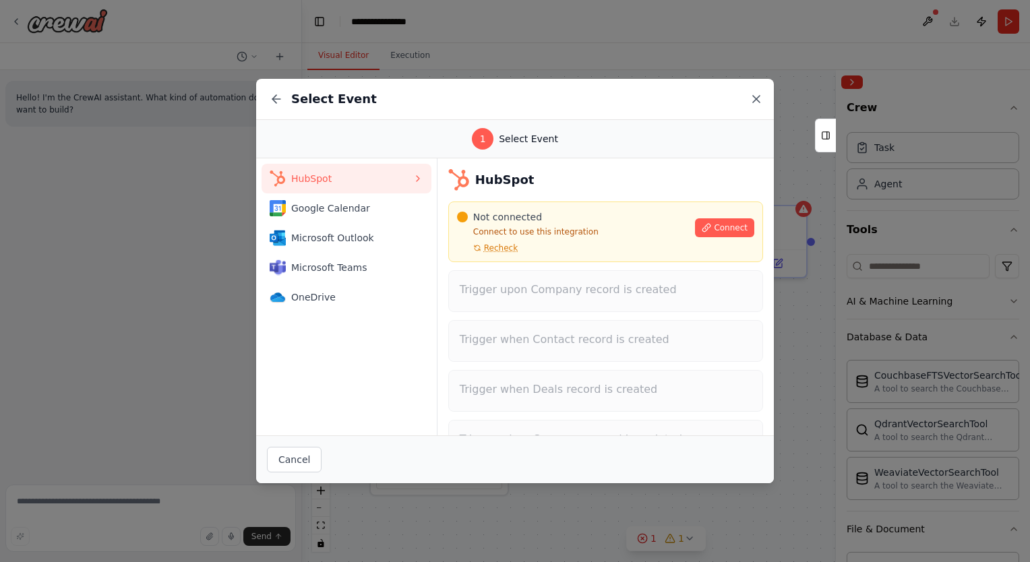
click at [753, 94] on icon at bounding box center [755, 98] width 13 height 13
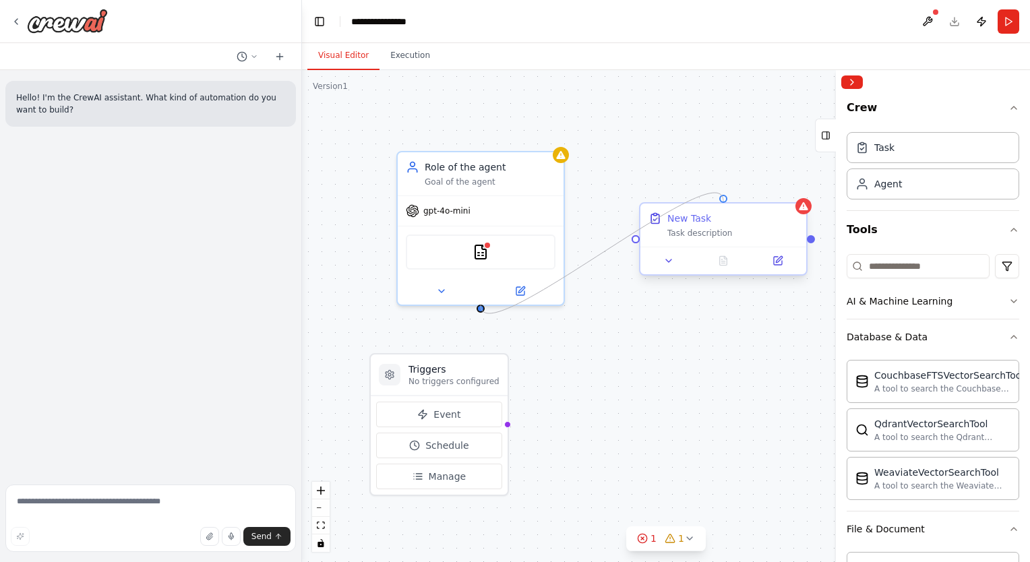
drag, startPoint x: 478, startPoint y: 306, endPoint x: 725, endPoint y: 201, distance: 268.7
click at [725, 201] on div "Triggers No triggers configured Event Schedule Manage Role of the agent Goal of…" at bounding box center [666, 316] width 728 height 492
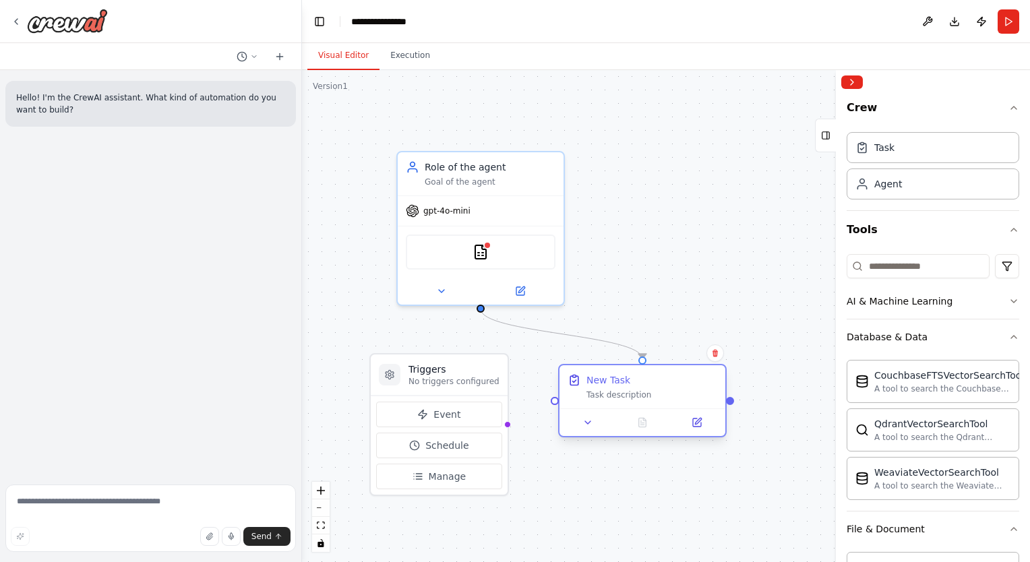
drag, startPoint x: 701, startPoint y: 230, endPoint x: 625, endPoint y: 392, distance: 178.5
click at [625, 392] on div "Task description" at bounding box center [651, 395] width 131 height 11
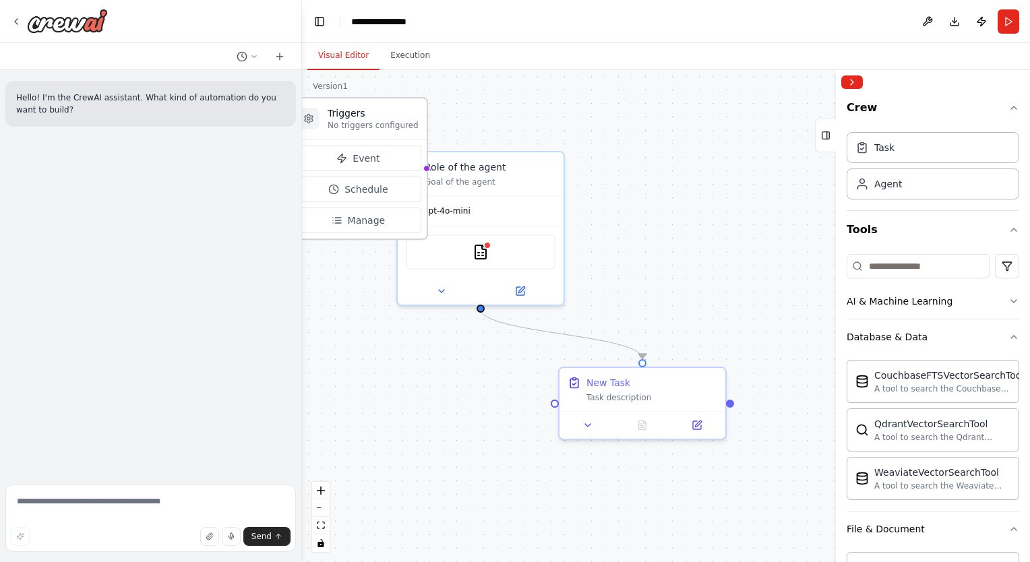
drag, startPoint x: 461, startPoint y: 370, endPoint x: 379, endPoint y: 96, distance: 286.3
click at [379, 106] on div "Triggers No triggers configured" at bounding box center [373, 118] width 91 height 24
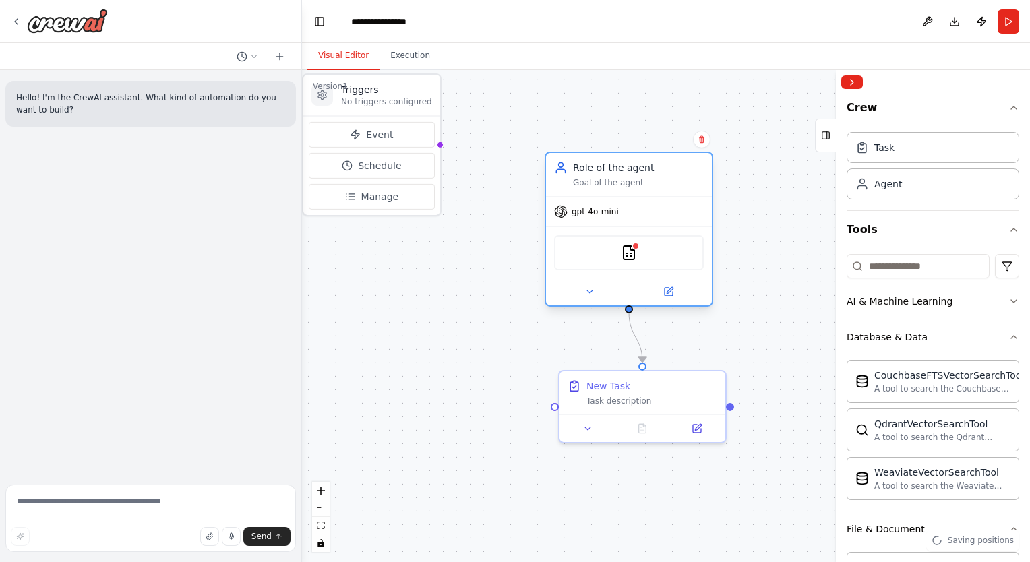
drag, startPoint x: 493, startPoint y: 173, endPoint x: 658, endPoint y: 166, distance: 165.9
click at [658, 166] on div "Role of the agent" at bounding box center [638, 167] width 131 height 13
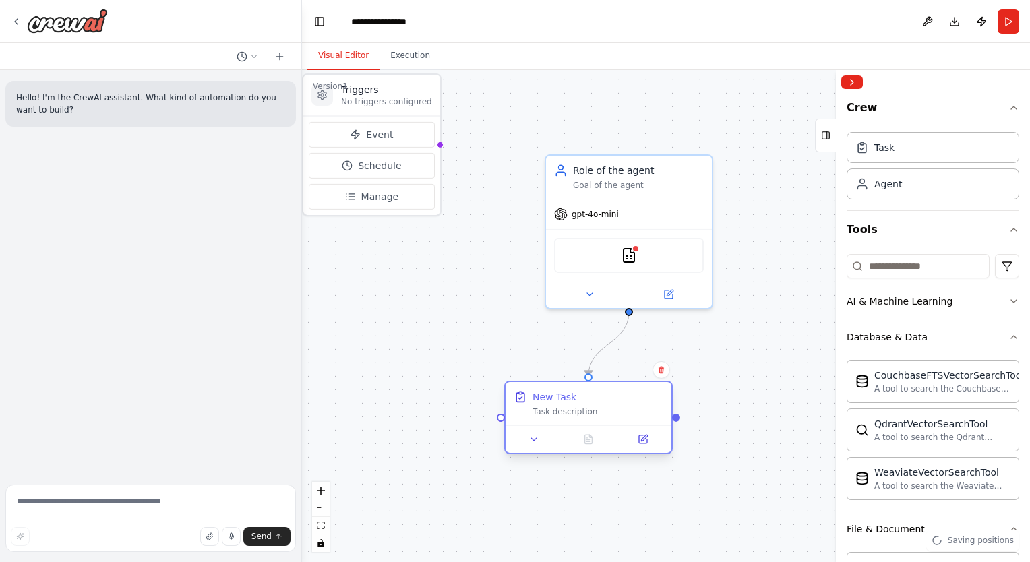
drag, startPoint x: 628, startPoint y: 382, endPoint x: 564, endPoint y: 404, distance: 67.8
click at [564, 404] on div "New Task" at bounding box center [597, 396] width 131 height 13
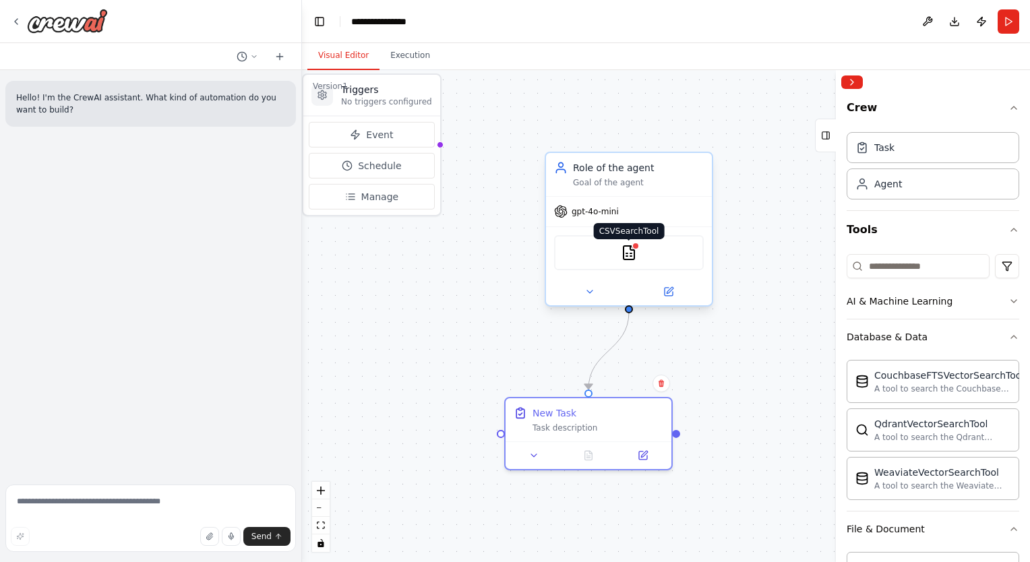
click at [622, 255] on img at bounding box center [629, 253] width 16 height 16
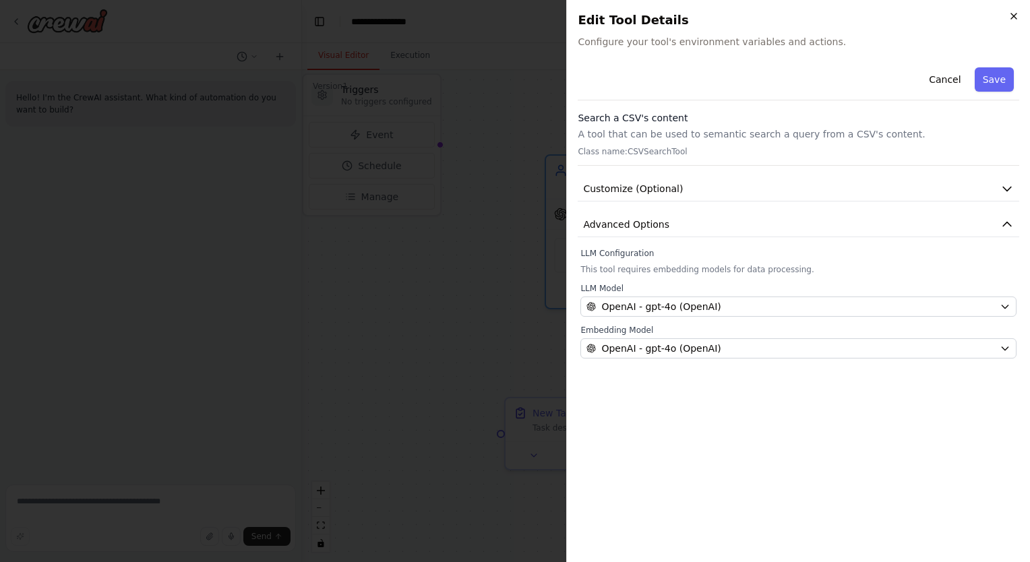
click at [1011, 13] on icon "button" at bounding box center [1013, 15] width 5 height 5
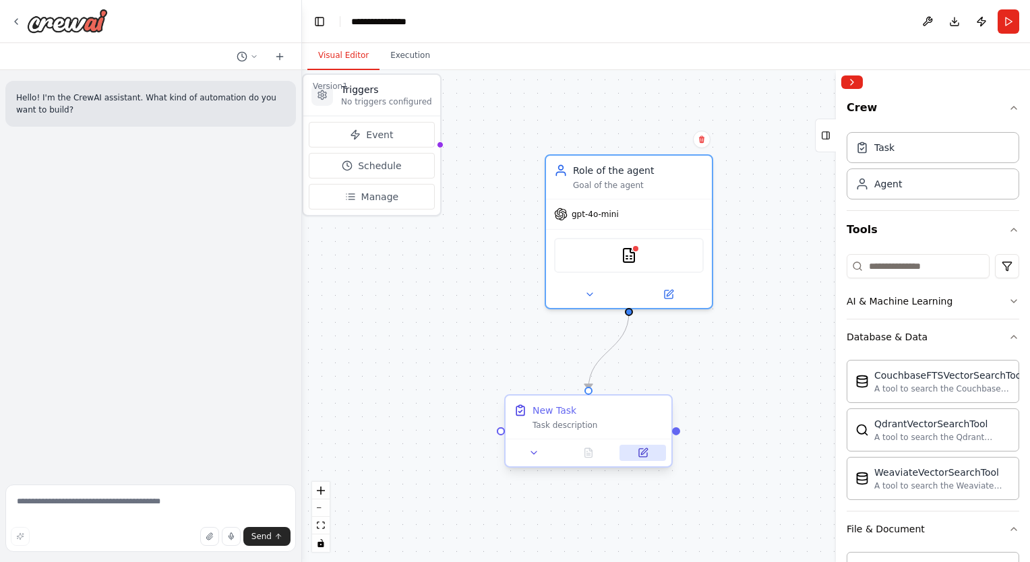
click at [649, 455] on button at bounding box center [642, 453] width 46 height 16
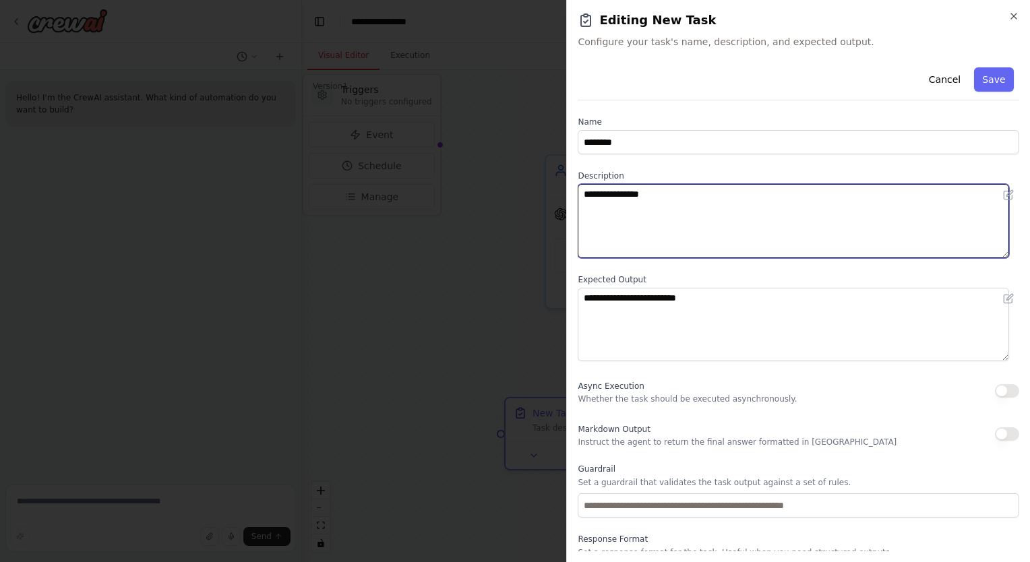
click at [650, 208] on textarea "**********" at bounding box center [793, 221] width 431 height 74
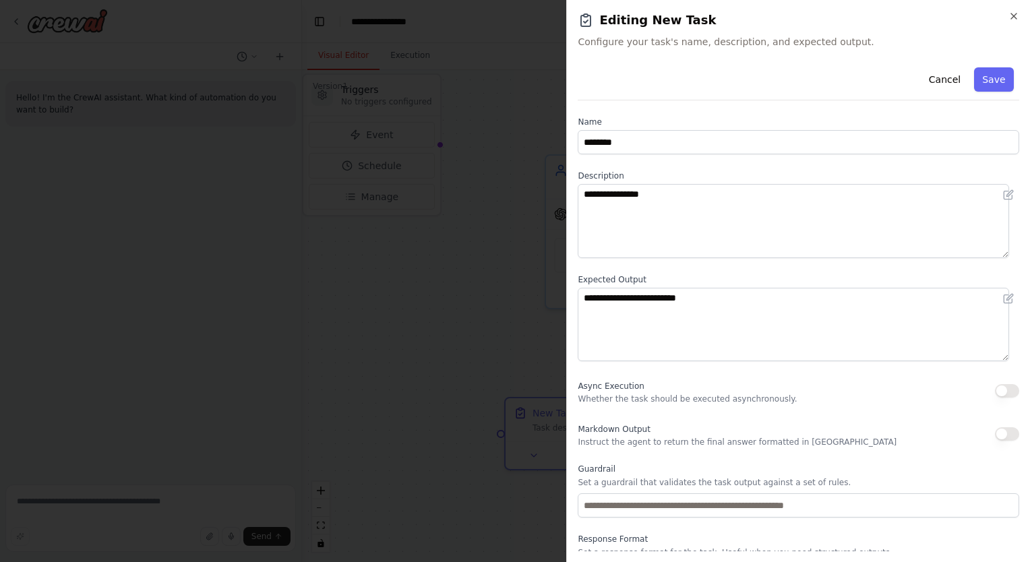
click at [1019, 26] on div "**********" at bounding box center [798, 281] width 464 height 562
click at [1018, 20] on icon "button" at bounding box center [1013, 16] width 11 height 11
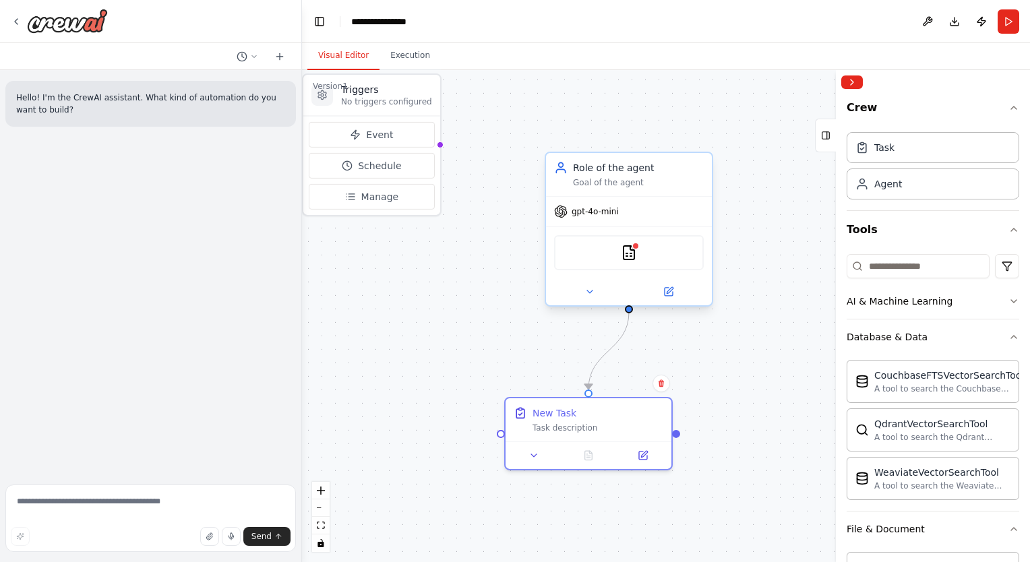
click at [672, 251] on div "CSVSearchTool" at bounding box center [629, 252] width 150 height 35
click at [618, 245] on div "CSVSearchTool" at bounding box center [629, 252] width 150 height 35
click at [631, 252] on img at bounding box center [629, 253] width 16 height 16
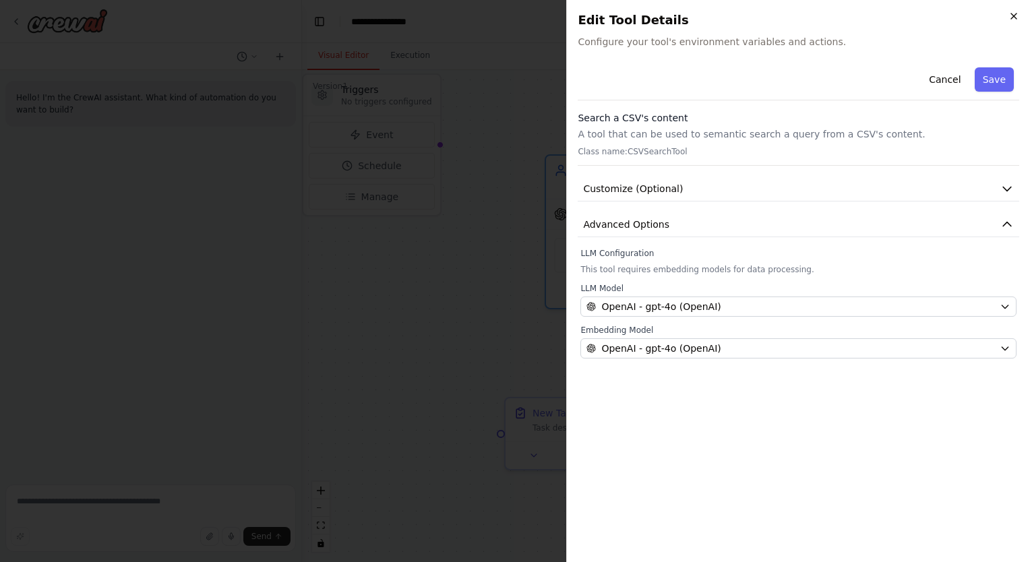
click at [1013, 11] on icon "button" at bounding box center [1013, 16] width 11 height 11
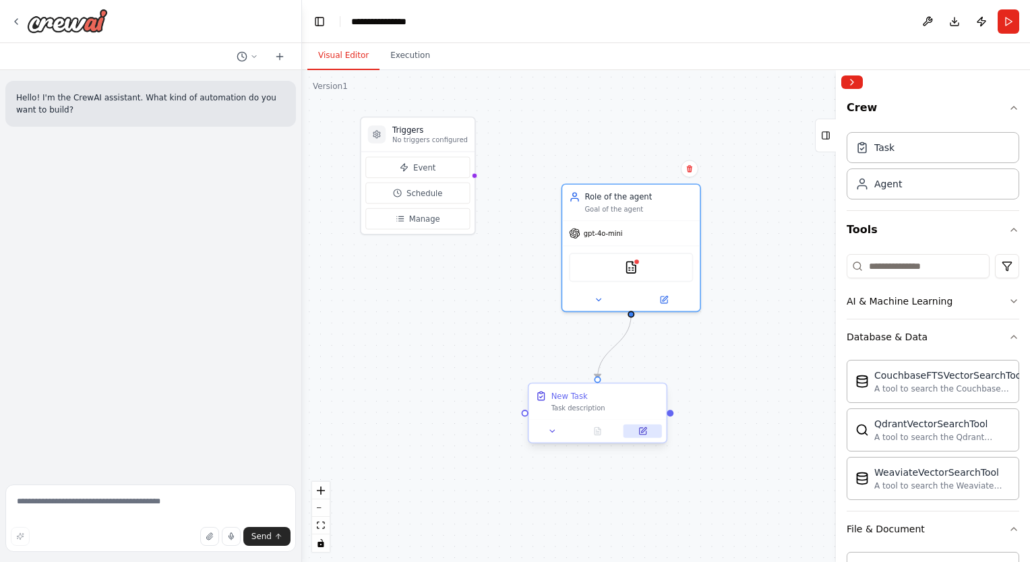
click at [645, 430] on icon at bounding box center [642, 431] width 7 height 7
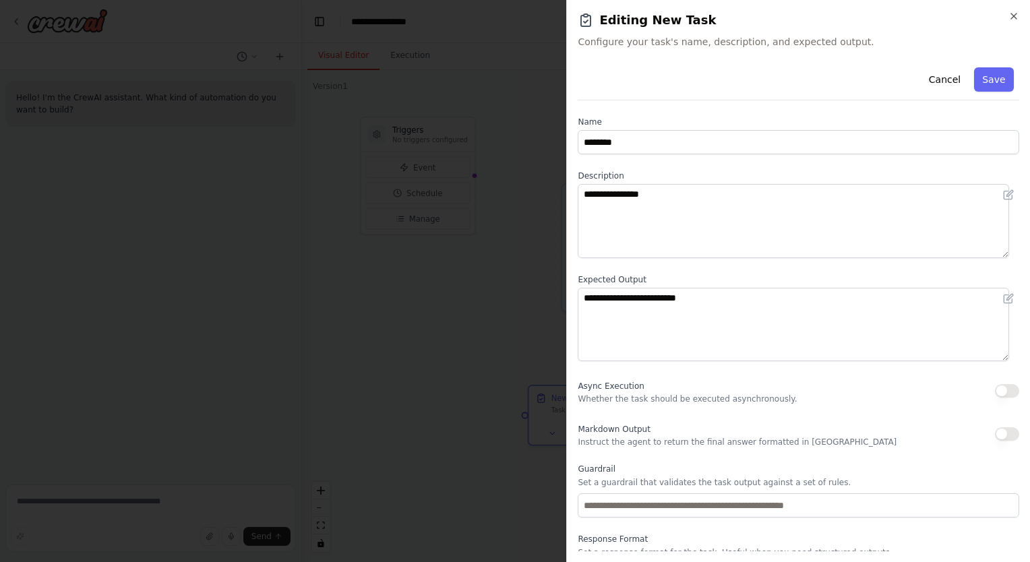
click at [1019, 10] on div "**********" at bounding box center [798, 281] width 464 height 562
click at [1014, 15] on icon "button" at bounding box center [1013, 15] width 5 height 5
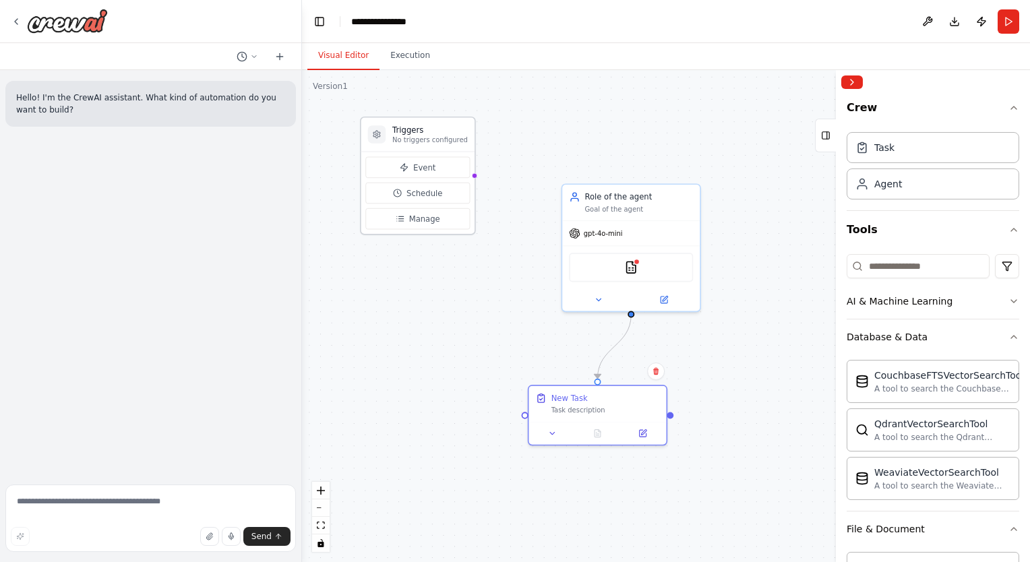
click at [431, 152] on div "Event Schedule Manage" at bounding box center [417, 193] width 113 height 82
click at [425, 206] on div "Event Schedule Manage" at bounding box center [417, 193] width 104 height 73
click at [437, 117] on div "Triggers No triggers configured Event Schedule Manage" at bounding box center [417, 176] width 115 height 119
click at [437, 125] on h3 "Triggers" at bounding box center [429, 130] width 75 height 11
click at [641, 271] on div "CSVSearchTool" at bounding box center [631, 265] width 124 height 29
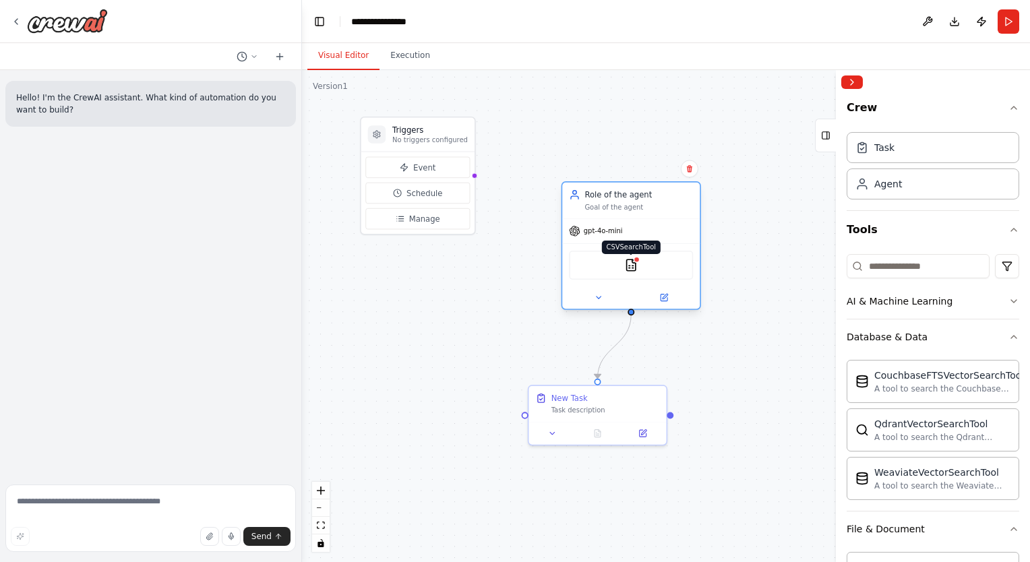
click at [627, 266] on img at bounding box center [630, 265] width 13 height 13
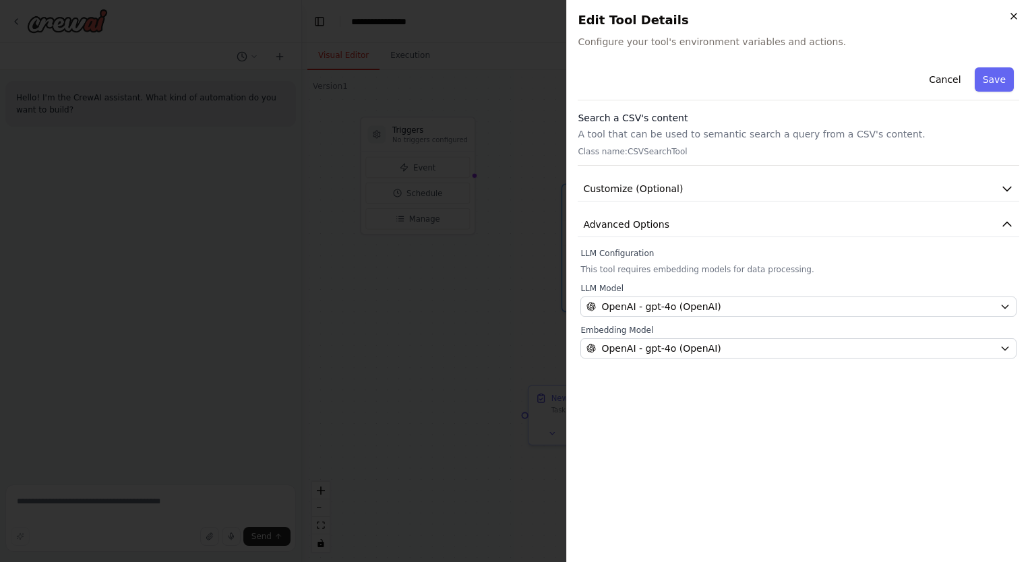
click at [1014, 17] on icon "button" at bounding box center [1013, 15] width 5 height 5
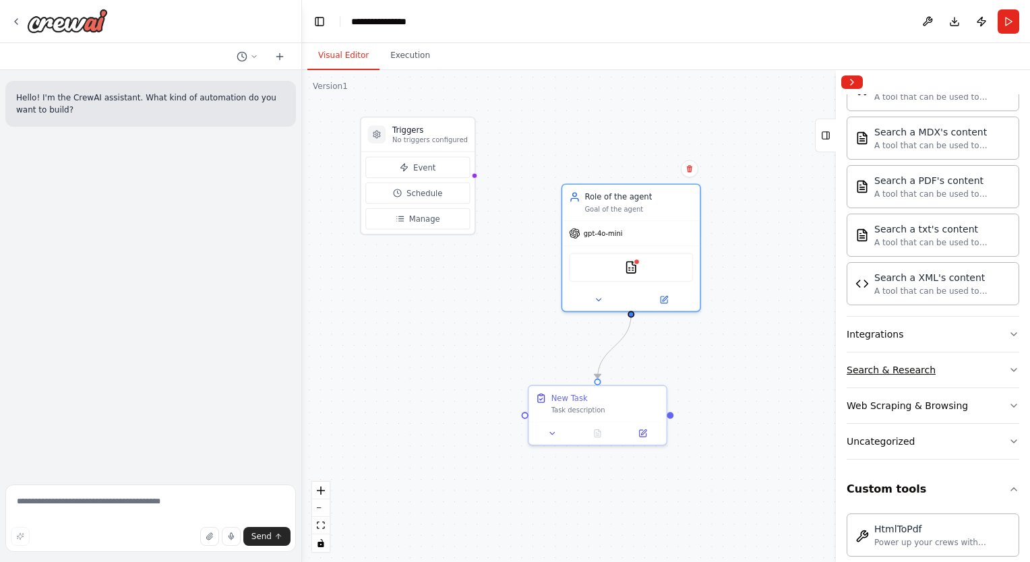
scroll to position [631, 0]
drag, startPoint x: 869, startPoint y: 324, endPoint x: 879, endPoint y: 333, distance: 13.4
click at [879, 333] on div "Integrations" at bounding box center [874, 332] width 57 height 13
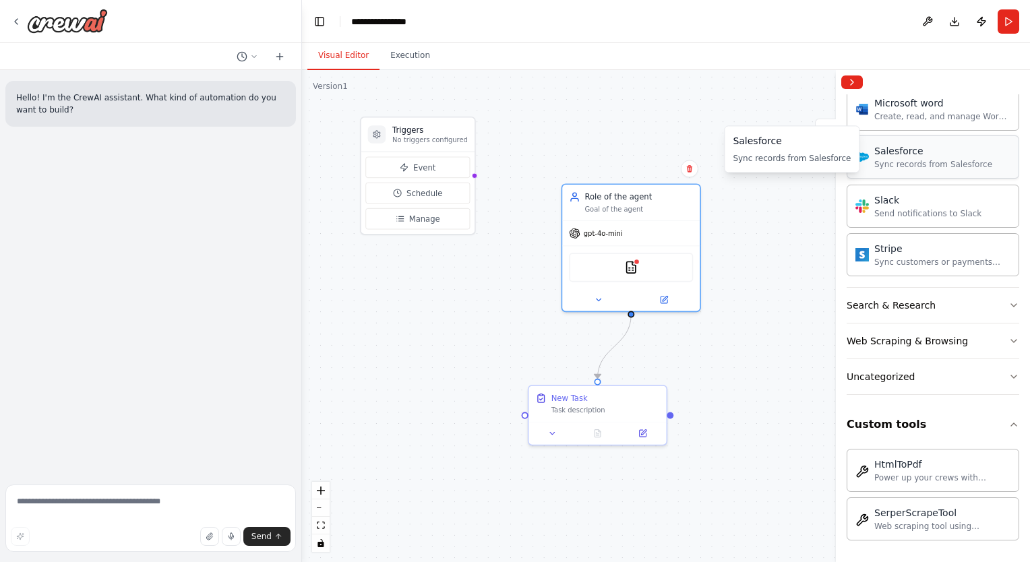
scroll to position [1530, 0]
click at [917, 298] on div "Search & Research" at bounding box center [890, 304] width 89 height 13
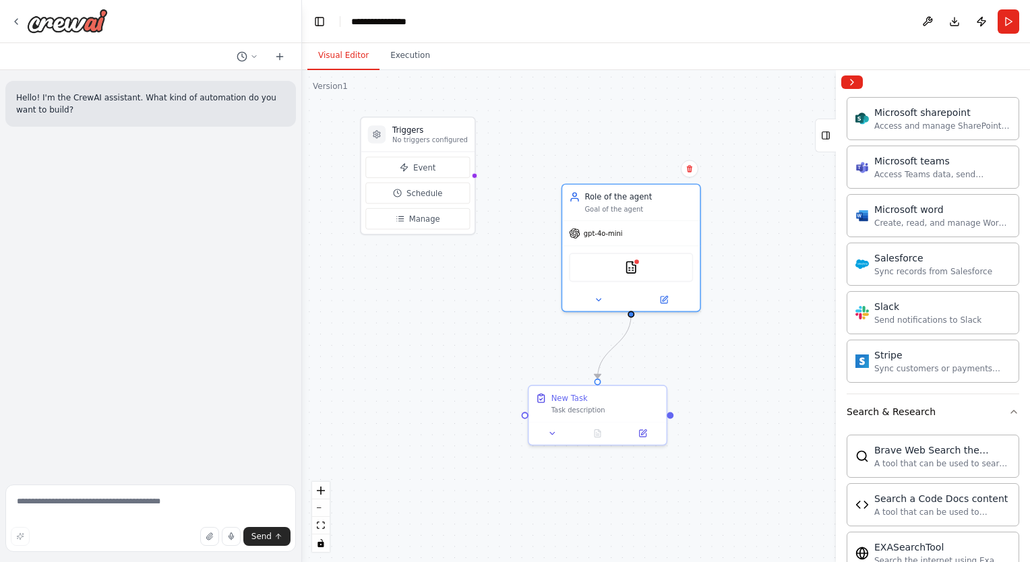
scroll to position [1410, 0]
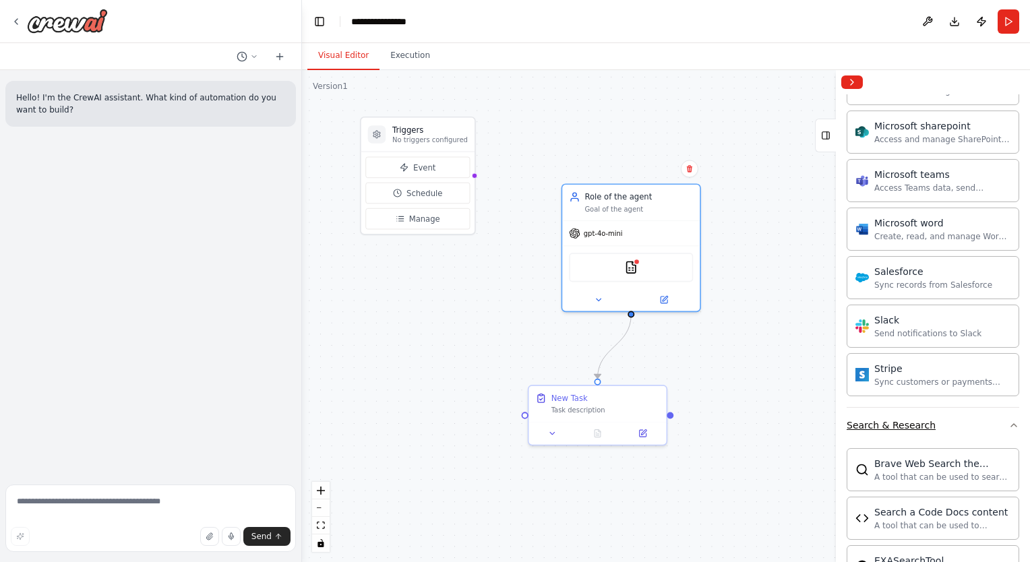
click at [938, 425] on button "Search & Research" at bounding box center [932, 425] width 173 height 35
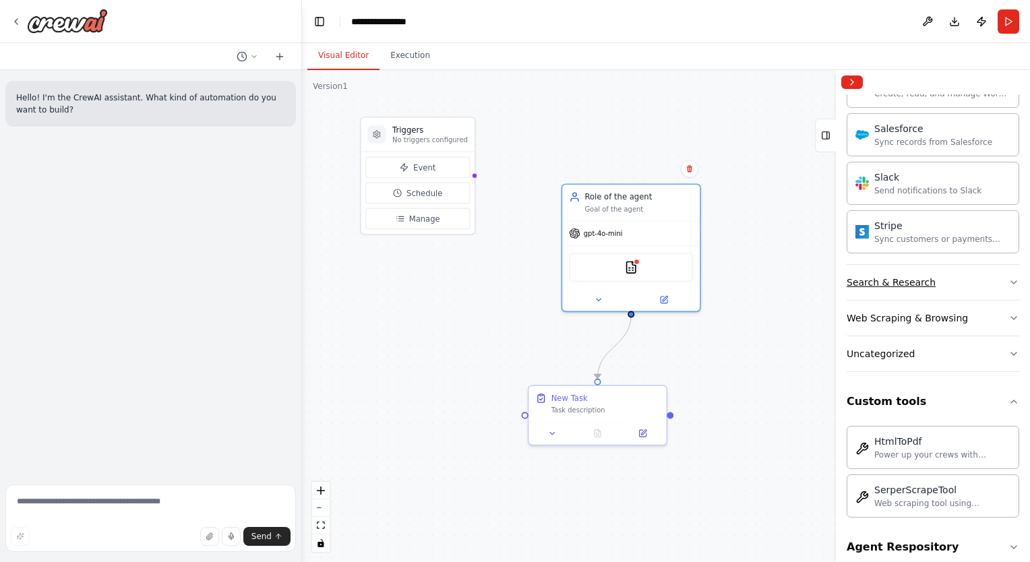
scroll to position [1555, 0]
click at [927, 320] on button "Web Scraping & Browsing" at bounding box center [932, 316] width 173 height 35
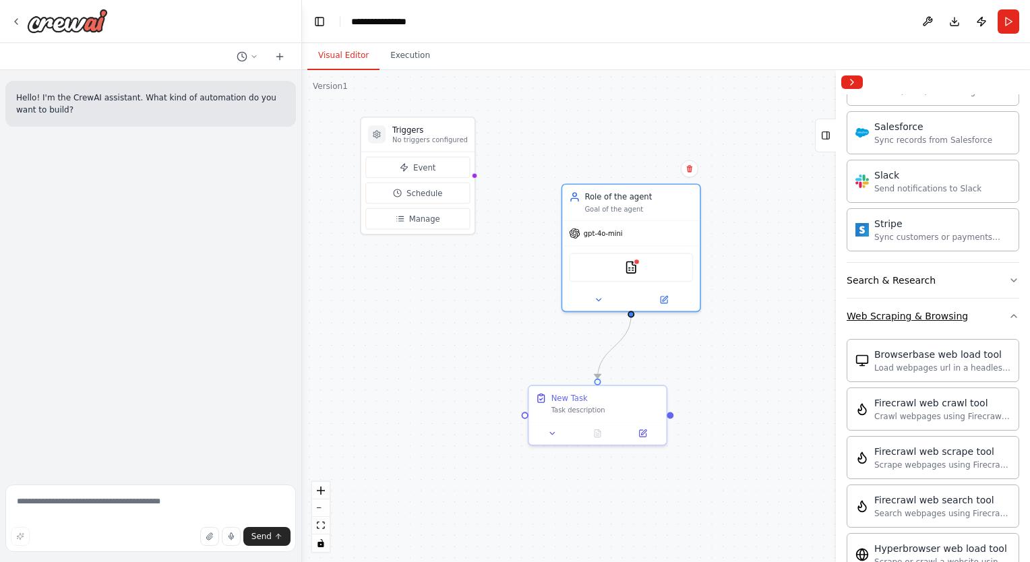
click at [927, 320] on button "Web Scraping & Browsing" at bounding box center [932, 316] width 173 height 35
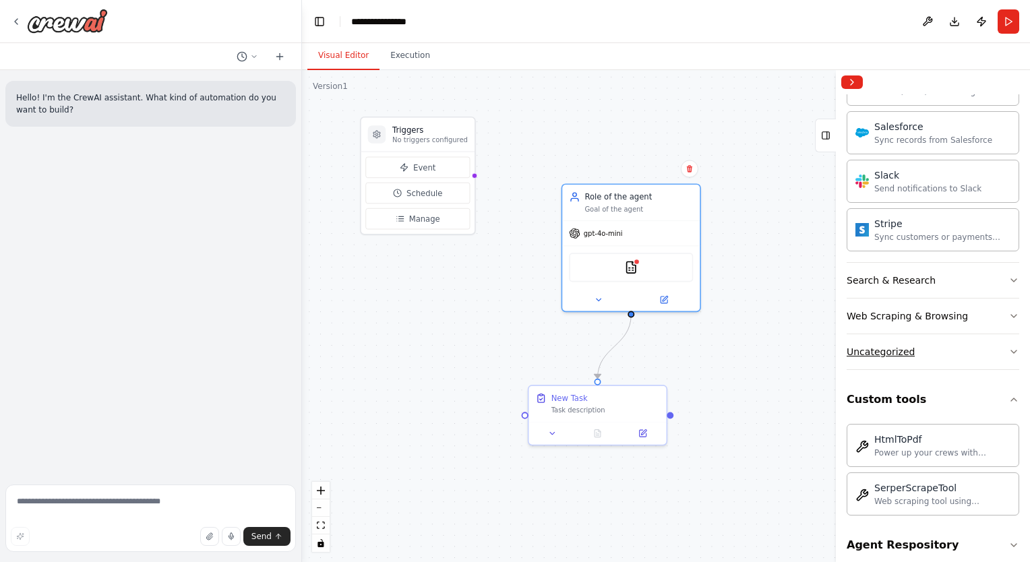
click at [902, 347] on div "Uncategorized" at bounding box center [880, 351] width 68 height 13
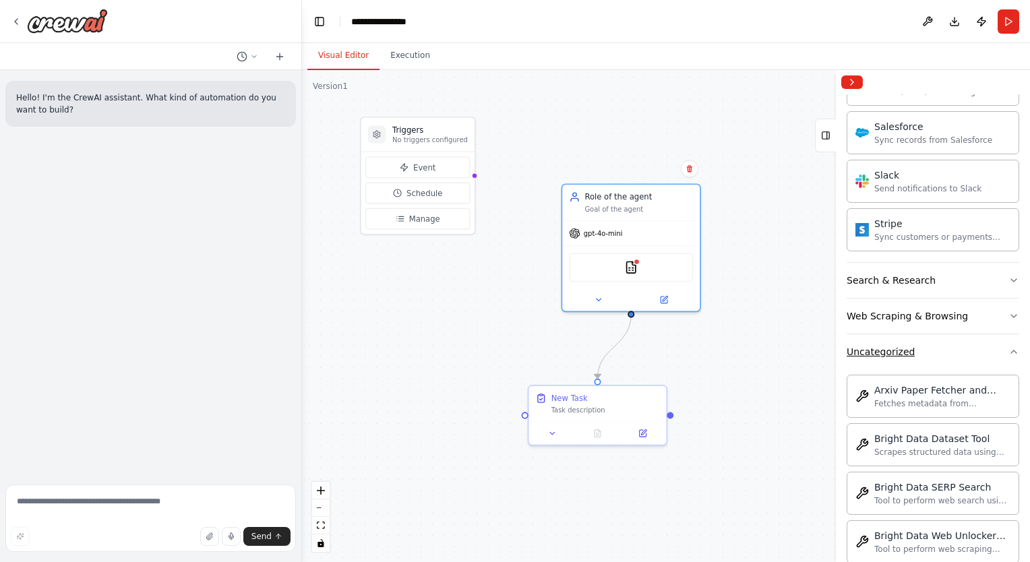
click at [902, 347] on div "Uncategorized" at bounding box center [880, 351] width 68 height 13
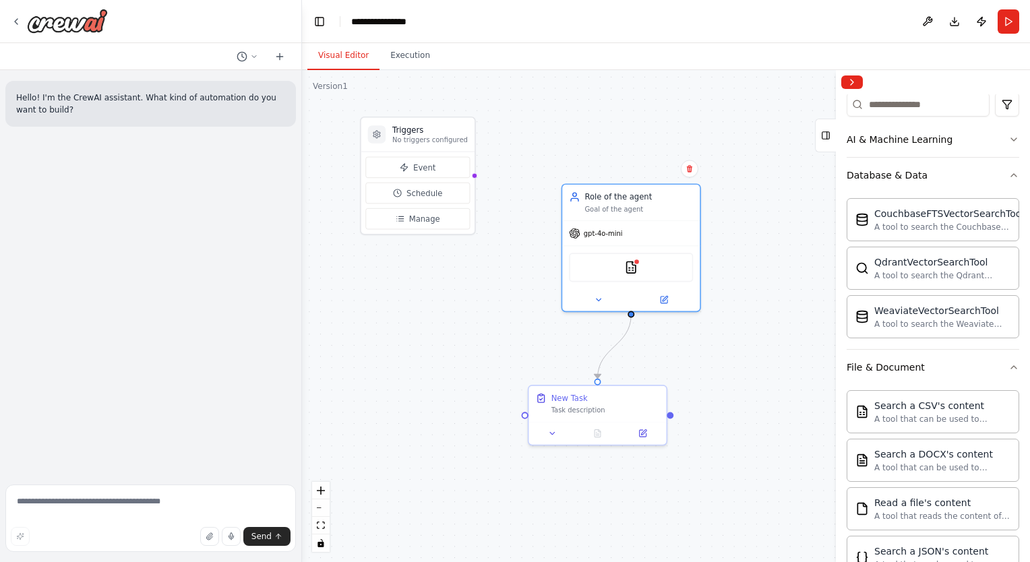
scroll to position [0, 0]
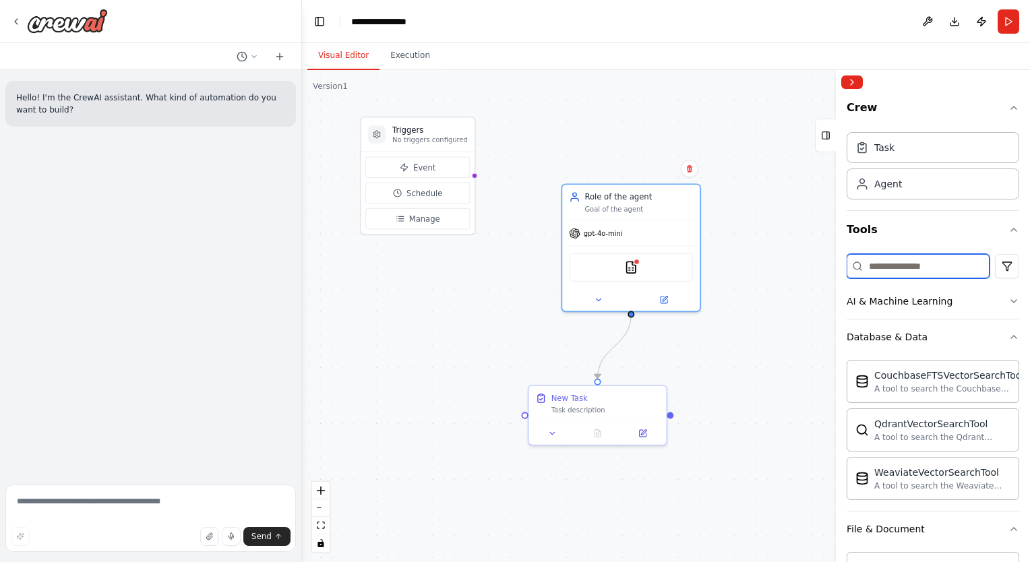
click at [887, 258] on input at bounding box center [917, 266] width 143 height 24
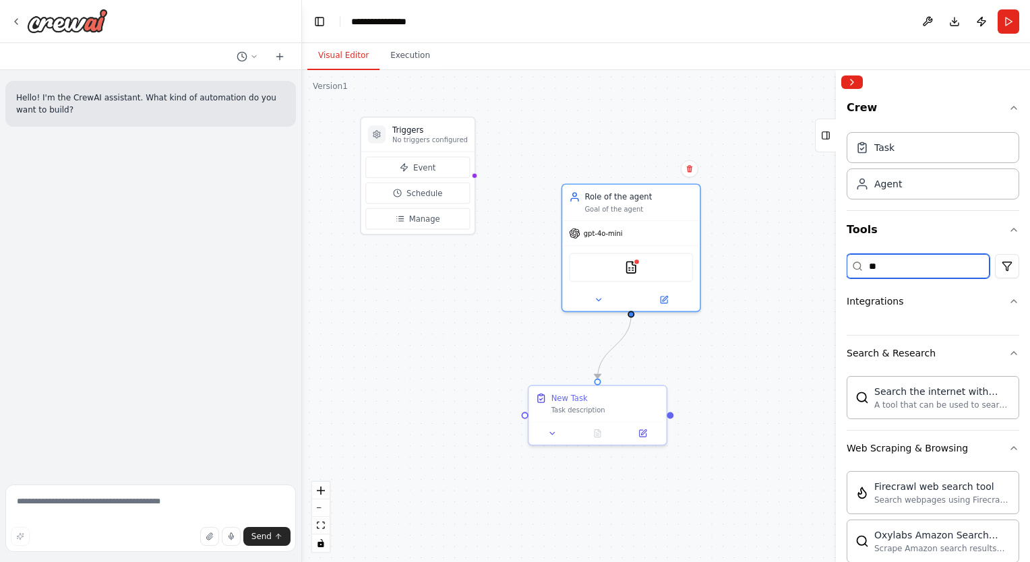
type input "*"
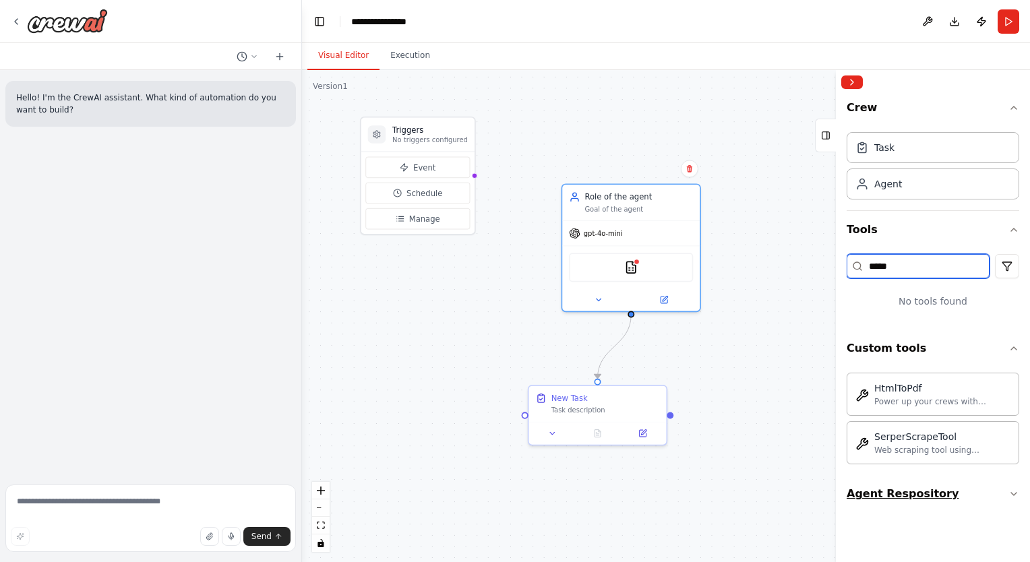
type input "*****"
click at [892, 503] on button "Agent Respository" at bounding box center [932, 494] width 173 height 38
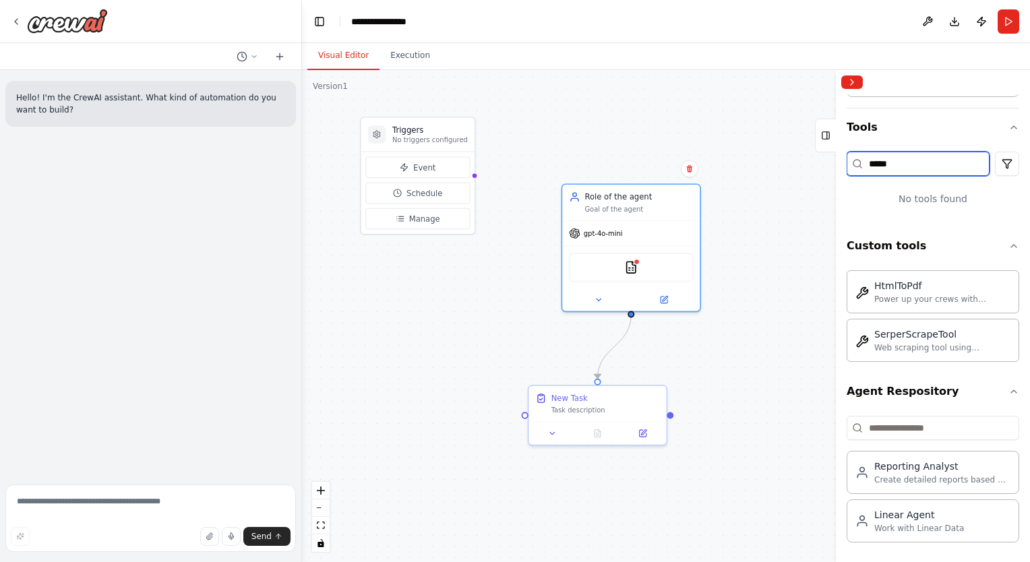
click at [883, 168] on input "*****" at bounding box center [917, 164] width 143 height 24
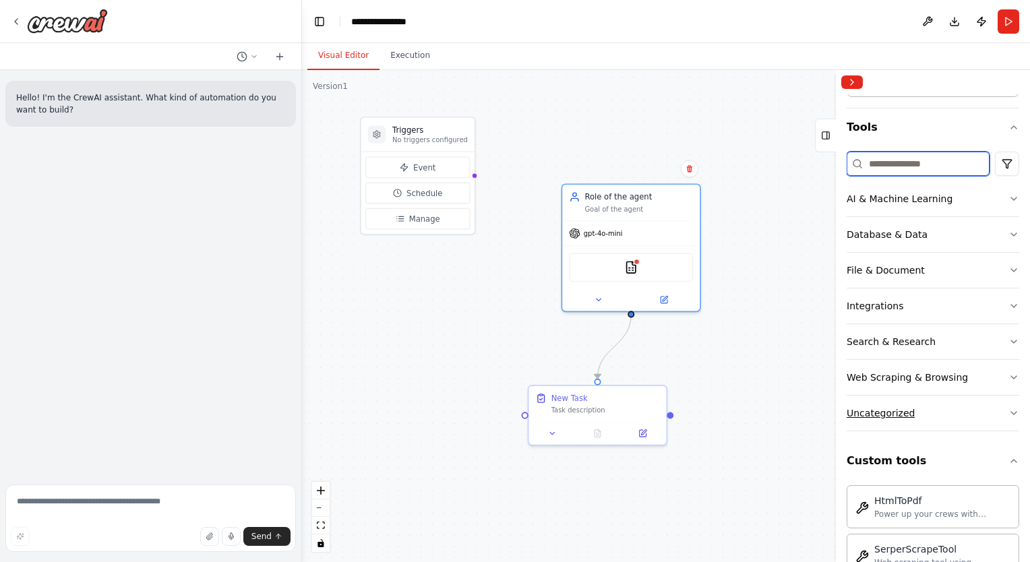
scroll to position [316, 0]
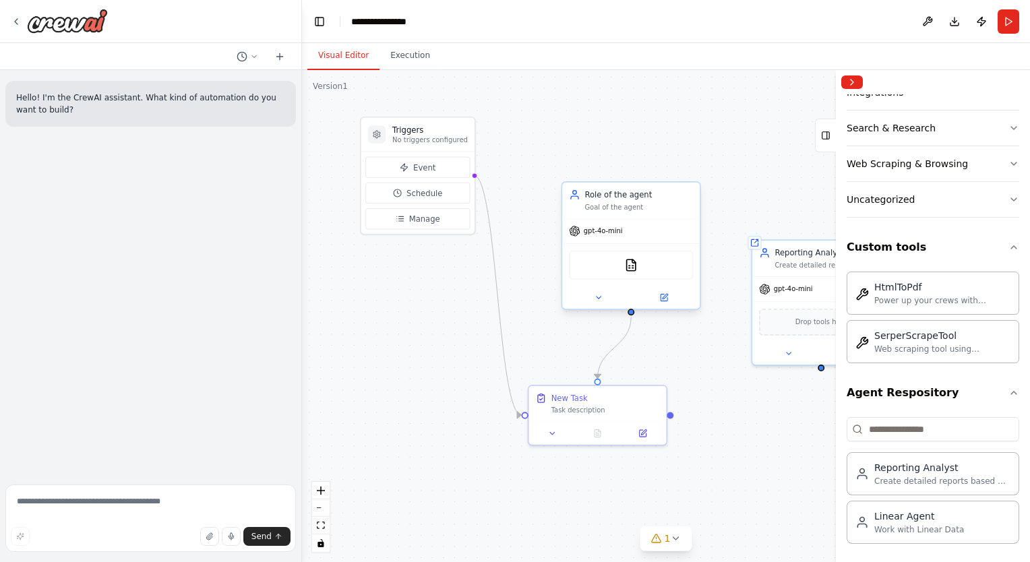
click at [622, 212] on div "Role of the agent Goal of the agent" at bounding box center [630, 201] width 137 height 36
click at [613, 271] on div "CSVSearchTool" at bounding box center [631, 265] width 124 height 29
click at [569, 408] on div "Task description" at bounding box center [605, 408] width 108 height 9
click at [560, 430] on button at bounding box center [552, 431] width 38 height 13
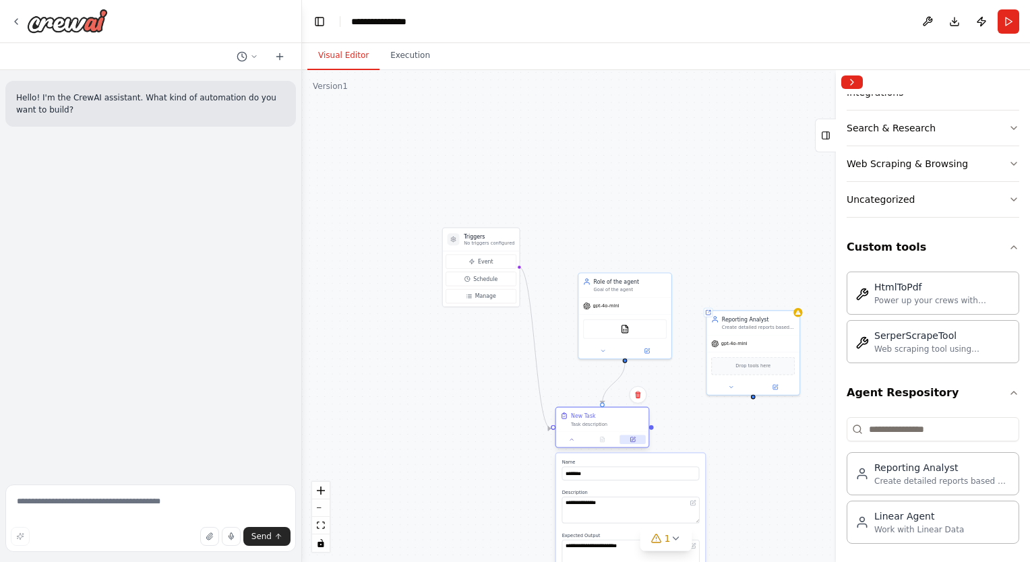
click at [635, 443] on button at bounding box center [632, 439] width 26 height 9
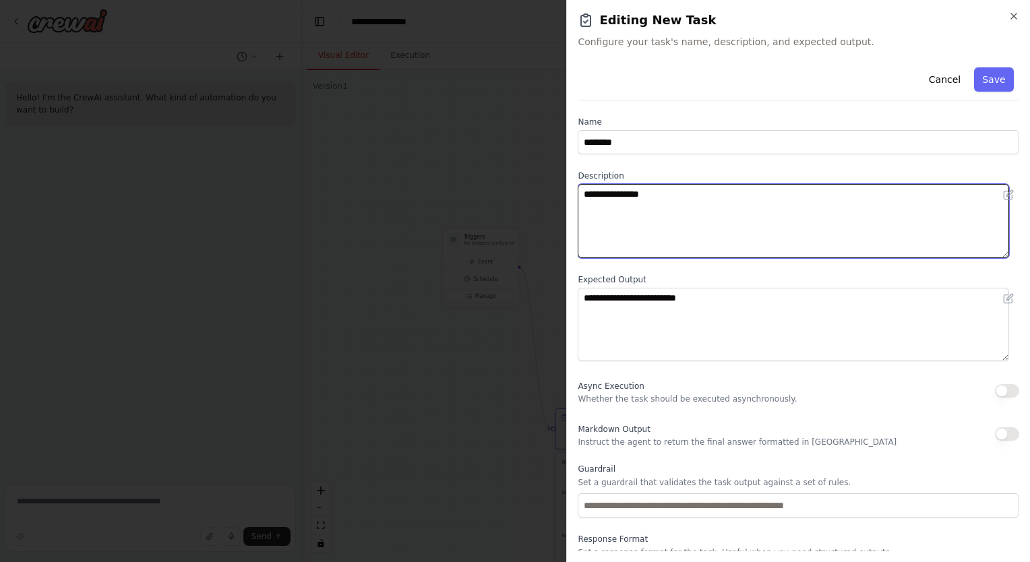
click at [628, 191] on textarea "**********" at bounding box center [793, 221] width 431 height 74
type textarea "*"
